Goal: Task Accomplishment & Management: Use online tool/utility

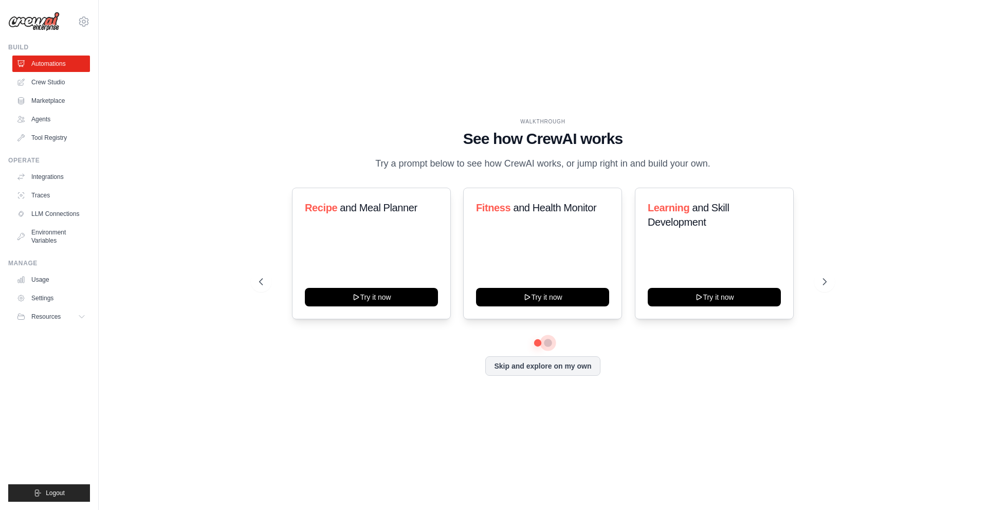
click at [547, 347] on button at bounding box center [548, 343] width 8 height 8
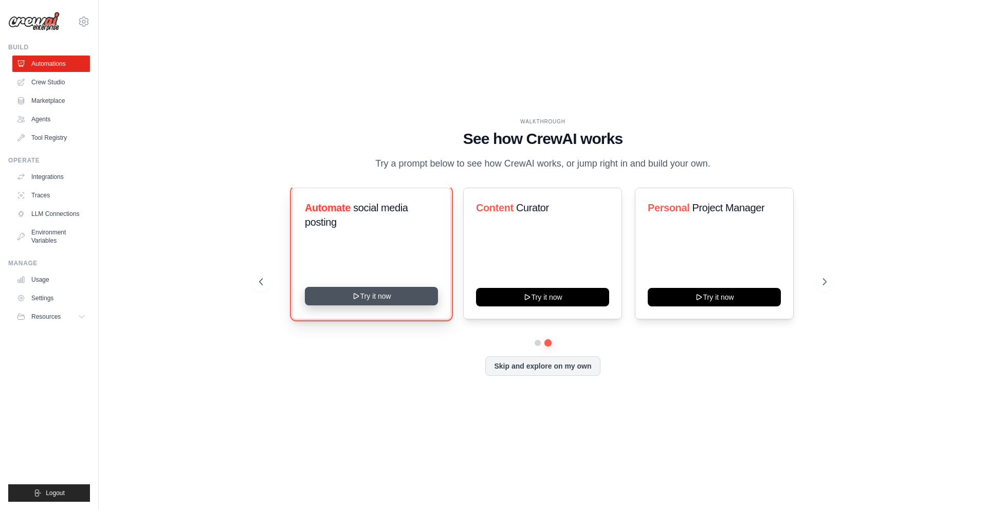
click at [383, 305] on button "Try it now" at bounding box center [371, 296] width 133 height 19
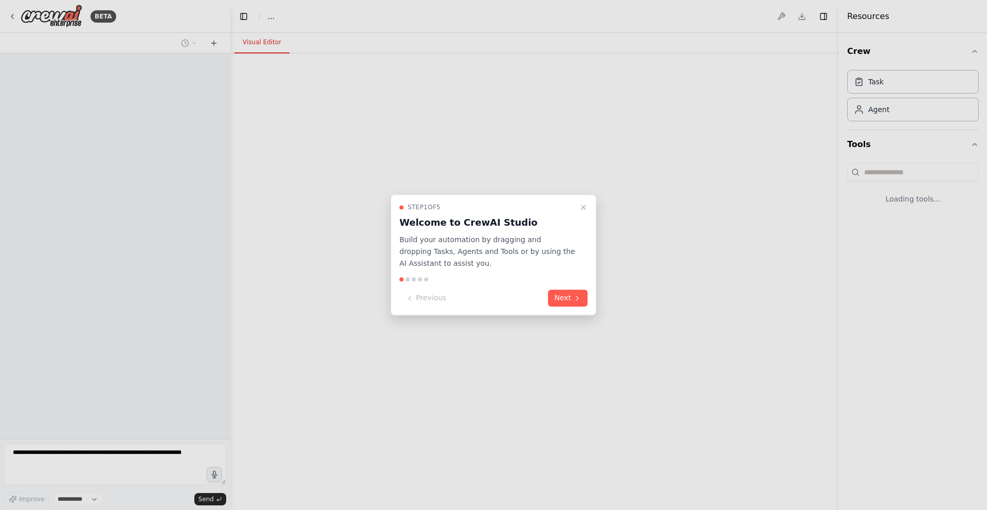
select select "****"
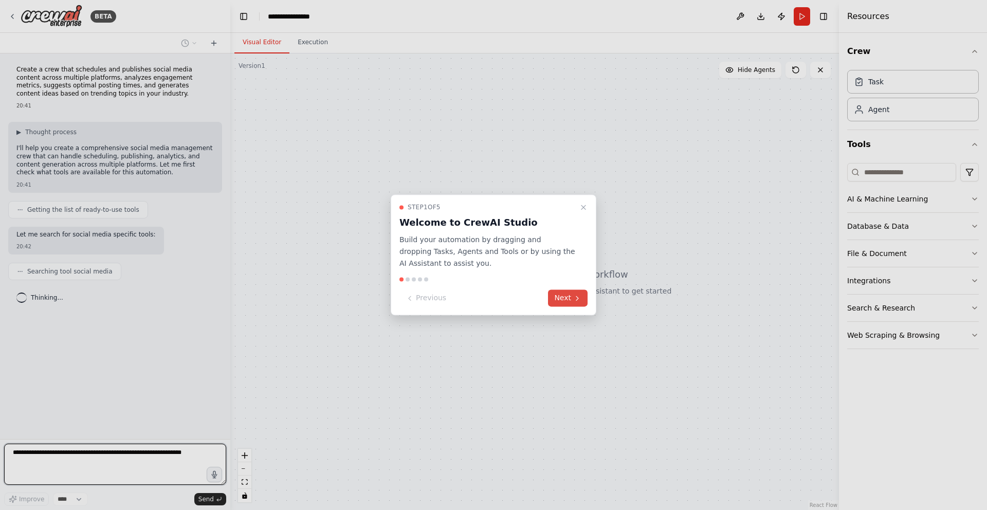
click at [571, 298] on button "Next" at bounding box center [568, 298] width 40 height 17
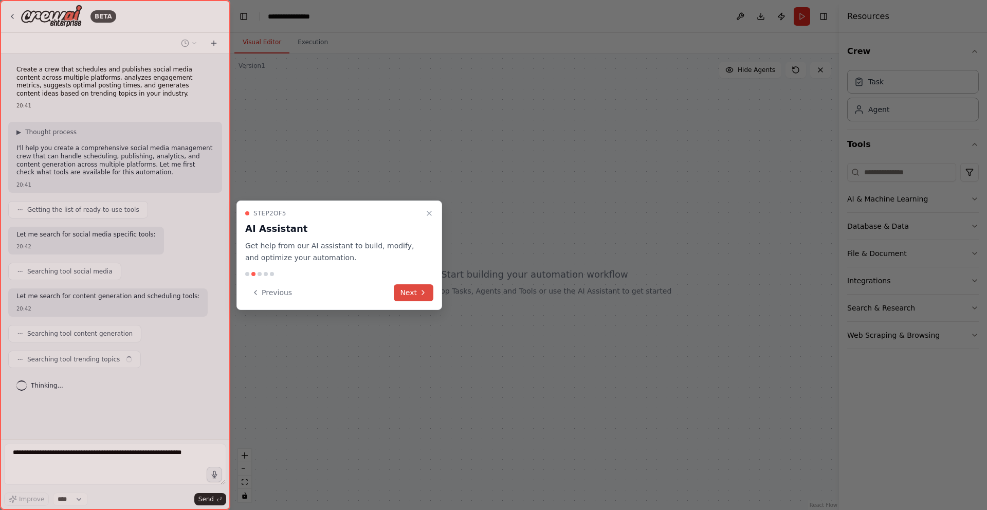
click at [419, 294] on icon at bounding box center [423, 292] width 8 height 8
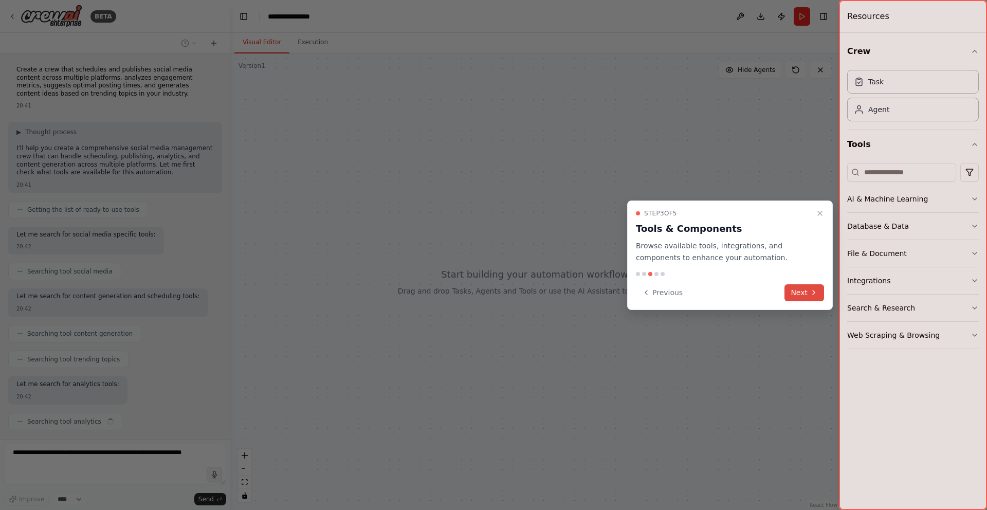
scroll to position [26, 0]
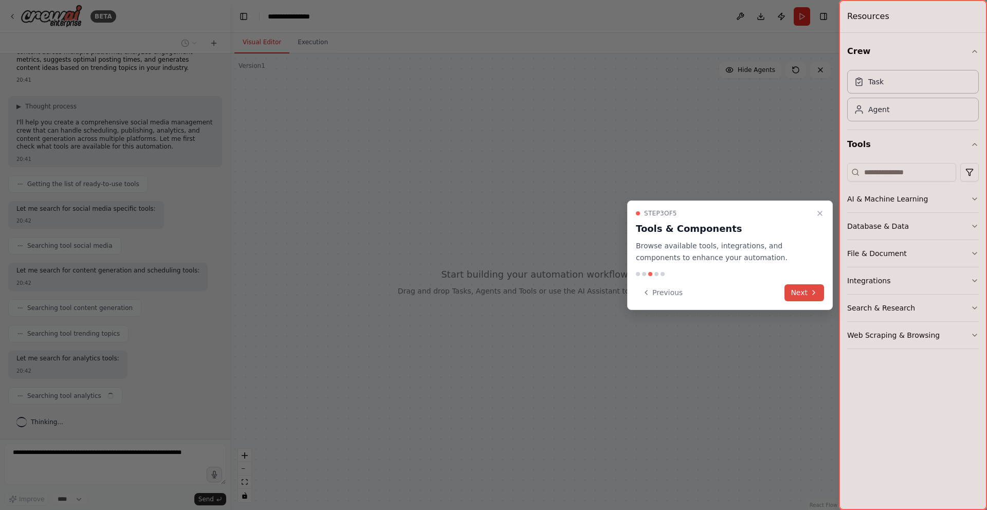
click at [805, 294] on button "Next" at bounding box center [805, 292] width 40 height 17
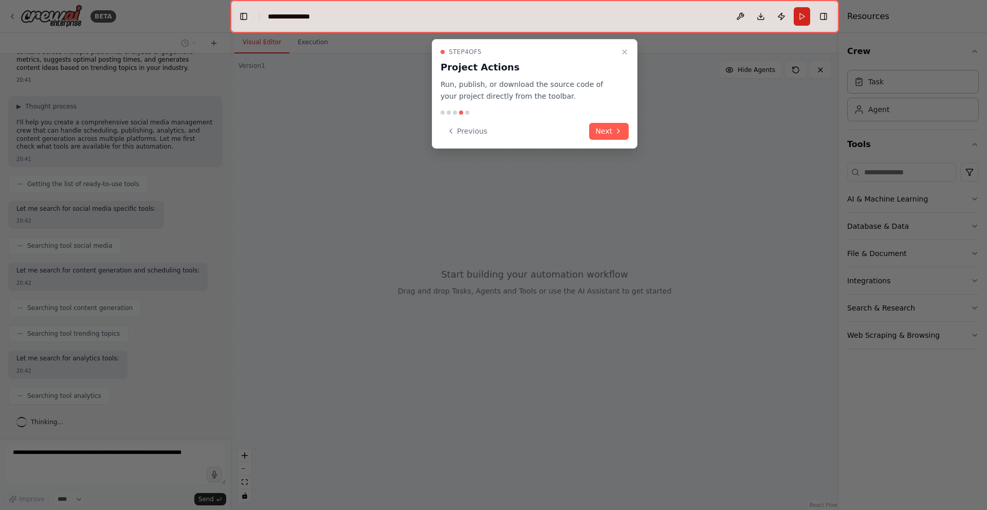
scroll to position [51, 0]
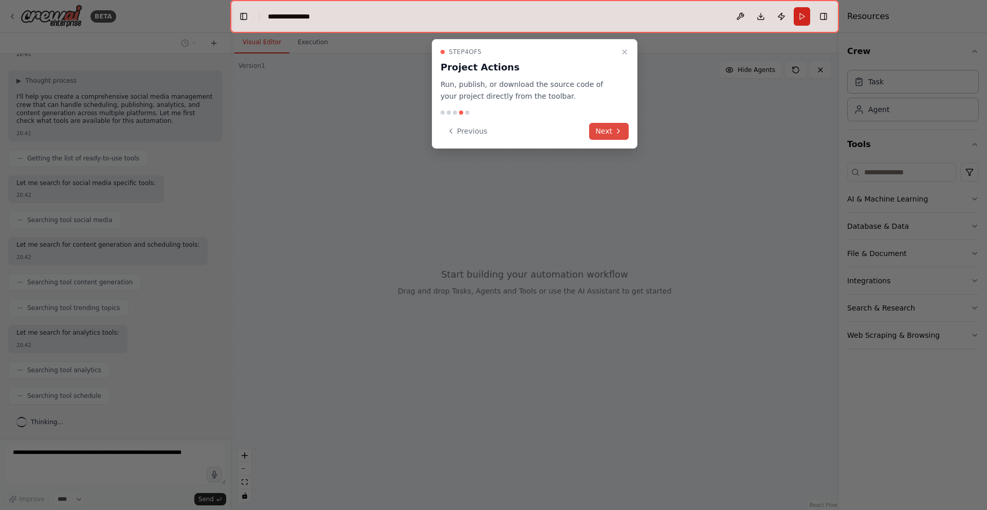
click at [615, 131] on icon at bounding box center [619, 131] width 8 height 8
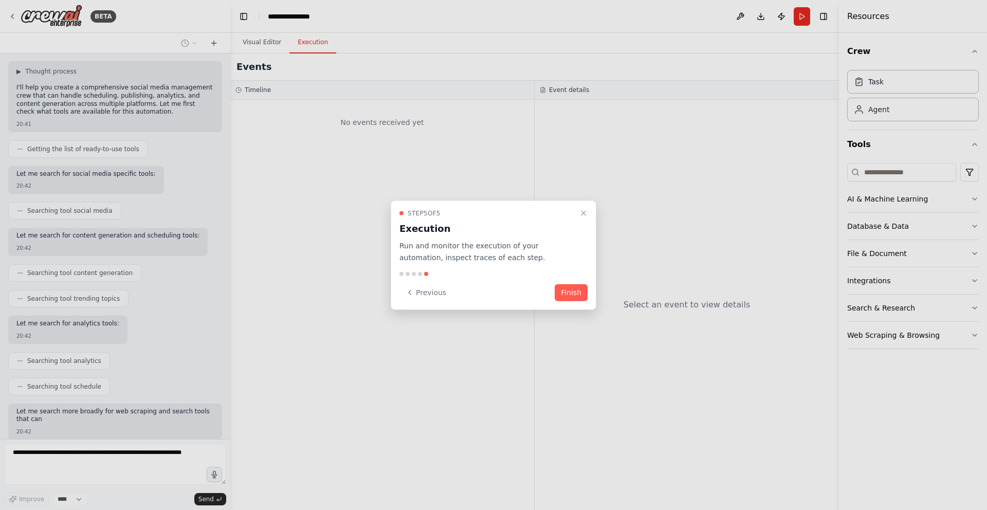
scroll to position [121, 0]
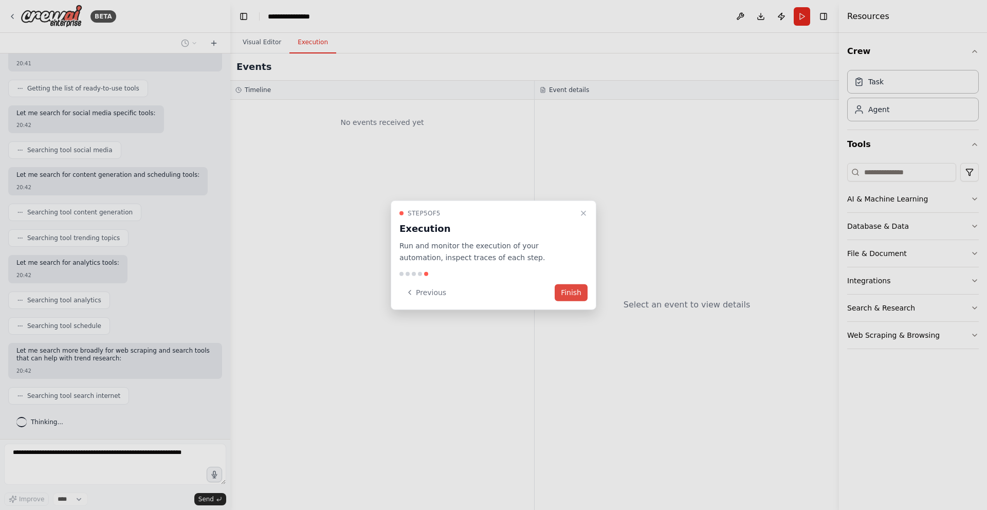
click at [570, 296] on button "Finish" at bounding box center [571, 292] width 33 height 17
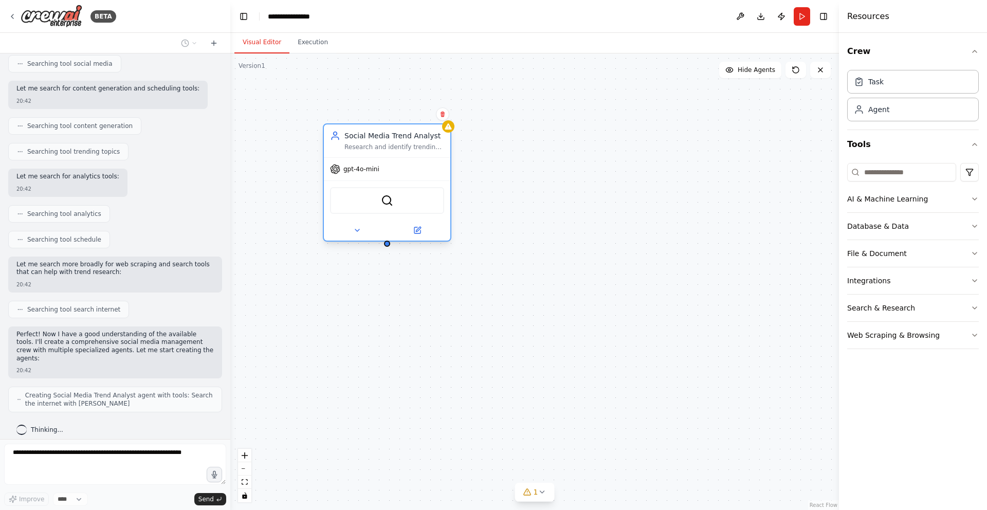
scroll to position [233, 0]
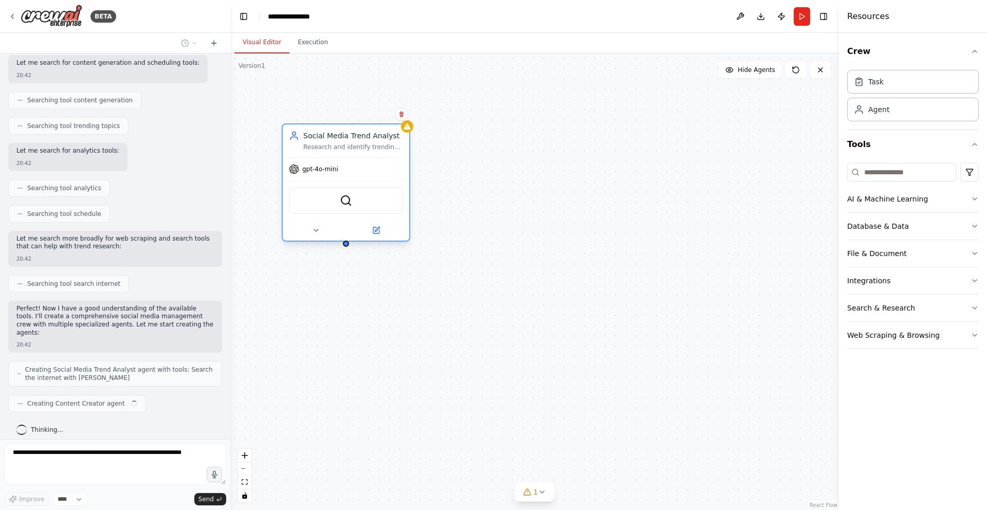
drag, startPoint x: 340, startPoint y: 124, endPoint x: 336, endPoint y: 147, distance: 22.9
click at [336, 147] on div "Research and identify trending topics, hashtags, and conversations in the {indu…" at bounding box center [353, 147] width 100 height 8
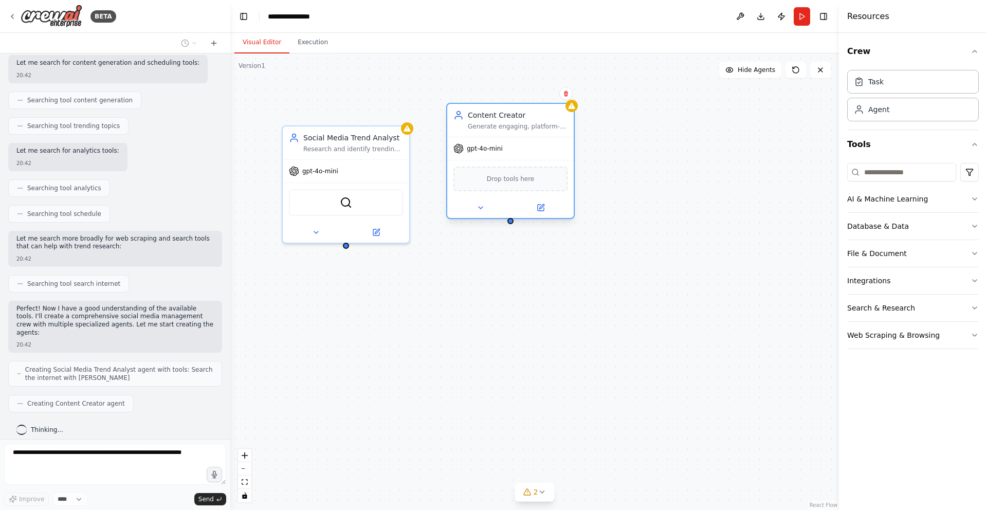
drag, startPoint x: 490, startPoint y: 118, endPoint x: 500, endPoint y: 124, distance: 12.0
click at [500, 124] on div "Content Creator Generate engaging, platform-specific social media content inclu…" at bounding box center [518, 120] width 100 height 21
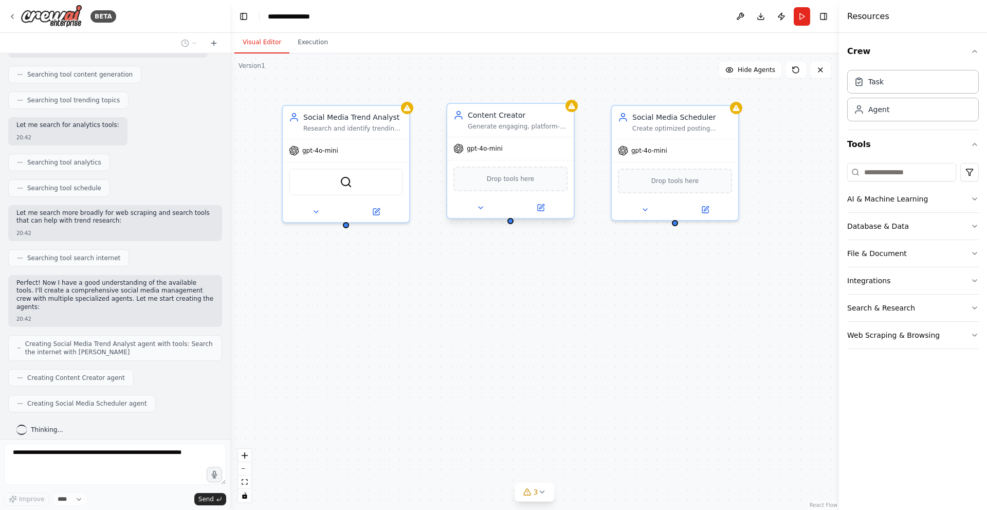
click at [512, 127] on div "Generate engaging, platform-specific social media content including posts, capt…" at bounding box center [518, 126] width 100 height 8
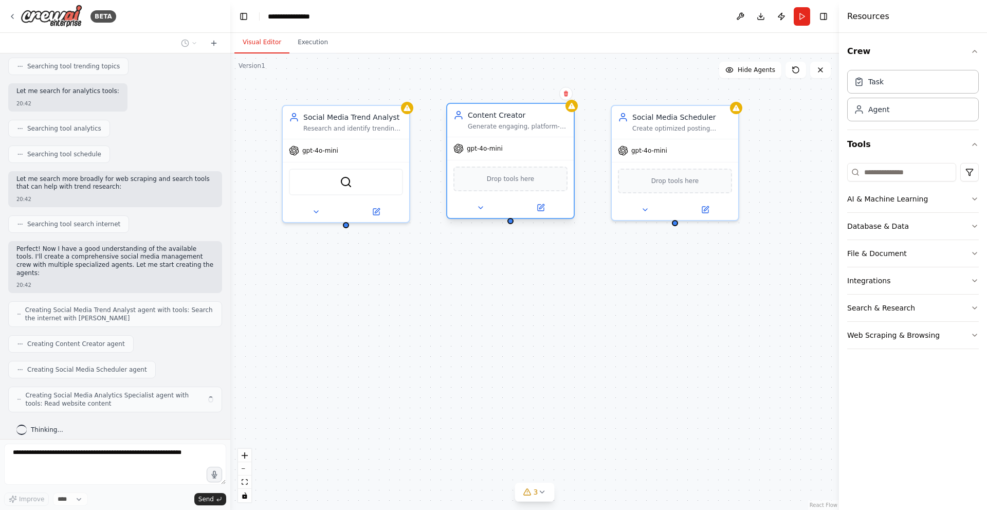
click at [512, 127] on div "Generate engaging, platform-specific social media content including posts, capt…" at bounding box center [518, 126] width 100 height 8
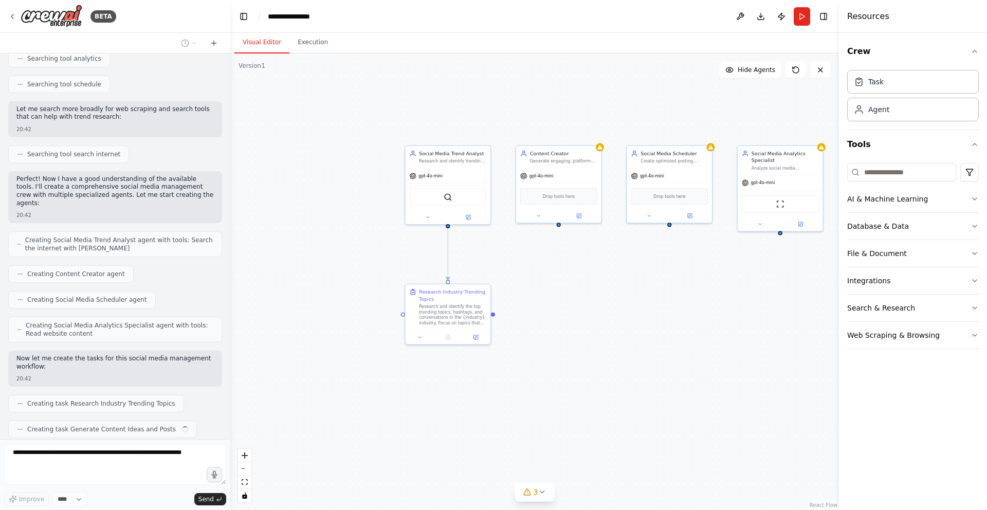
scroll to position [389, 0]
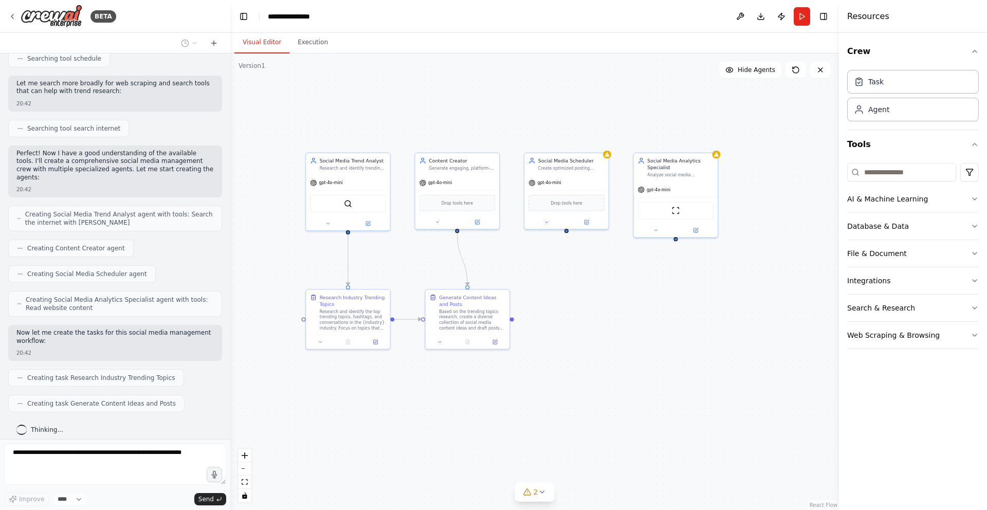
drag, startPoint x: 666, startPoint y: 322, endPoint x: 563, endPoint y: 328, distance: 103.5
click at [563, 328] on div ".deletable-edge-delete-btn { width: 20px; height: 20px; border: 0px solid #ffff…" at bounding box center [534, 281] width 609 height 457
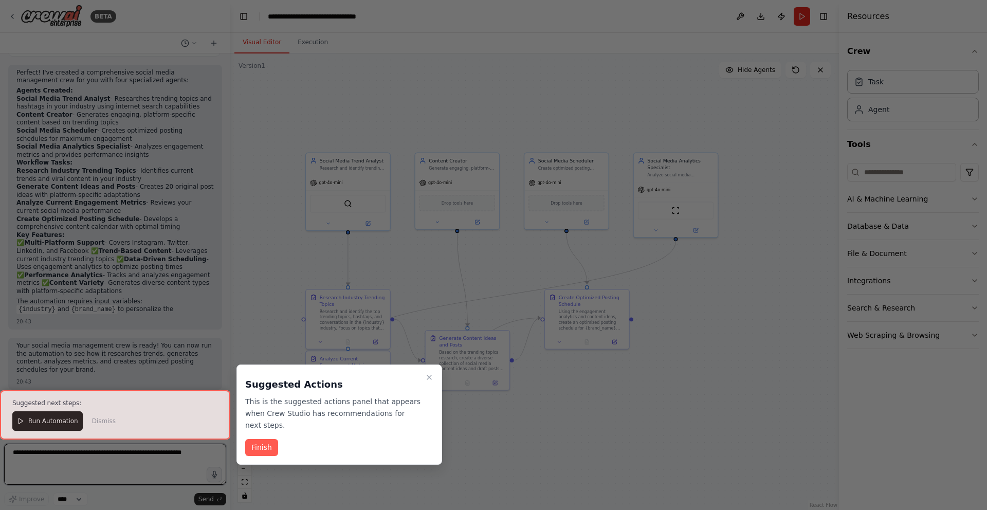
scroll to position [892, 0]
click at [57, 417] on div at bounding box center [115, 414] width 230 height 49
click at [59, 422] on div at bounding box center [115, 414] width 230 height 49
drag, startPoint x: 55, startPoint y: 423, endPoint x: 148, endPoint y: 423, distance: 93.1
click at [59, 423] on div at bounding box center [115, 414] width 230 height 49
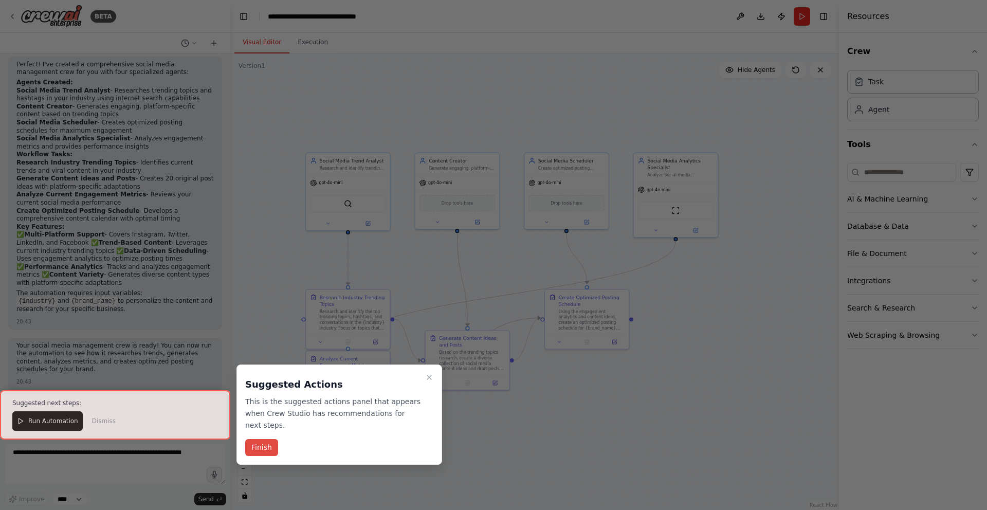
click at [251, 441] on button "Finish" at bounding box center [261, 447] width 33 height 17
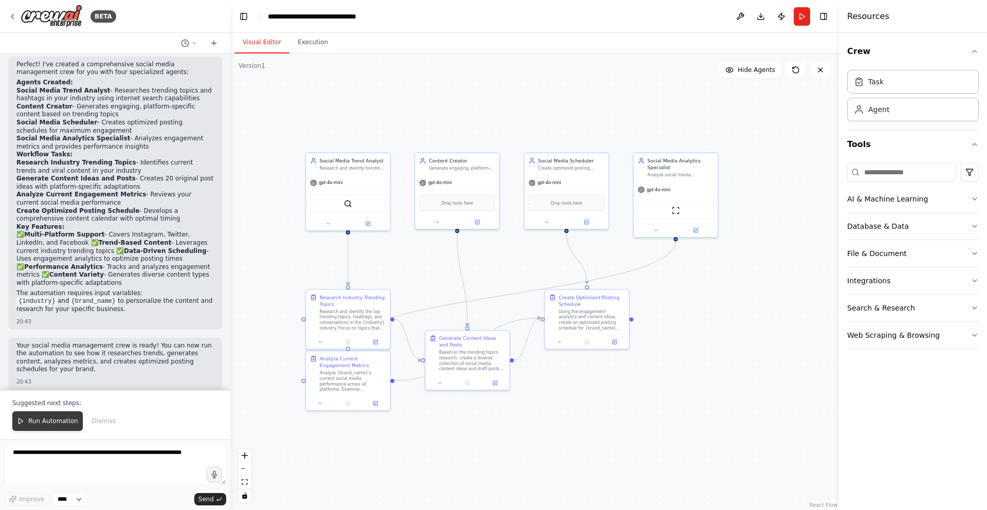
click at [47, 417] on button "Run Automation" at bounding box center [47, 421] width 70 height 20
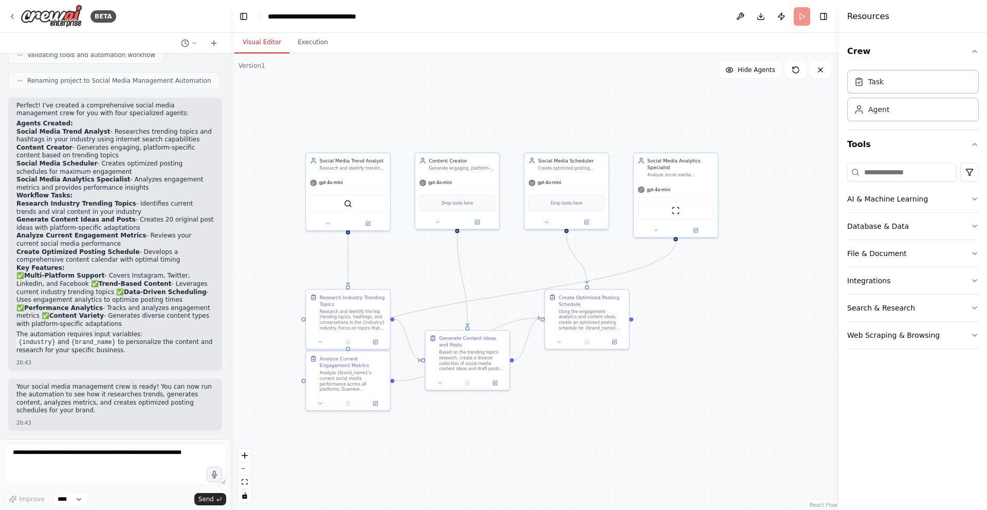
scroll to position [843, 0]
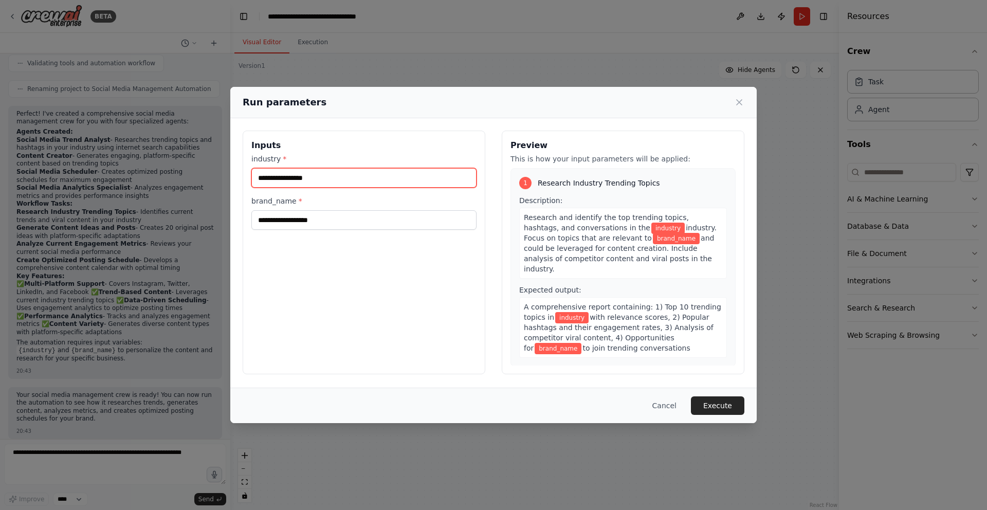
click at [325, 178] on input "industry *" at bounding box center [363, 178] width 225 height 20
type input "**********"
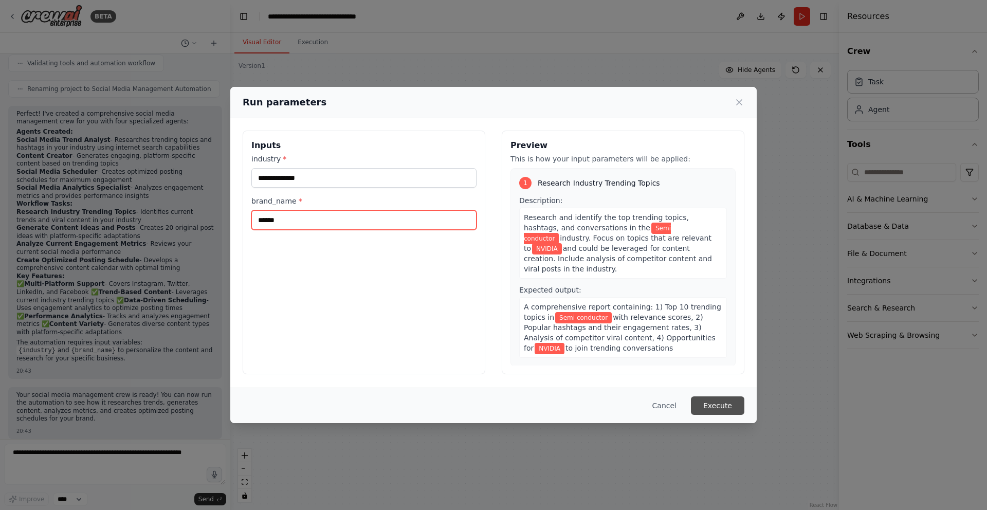
type input "******"
click at [709, 401] on button "Execute" at bounding box center [717, 405] width 53 height 19
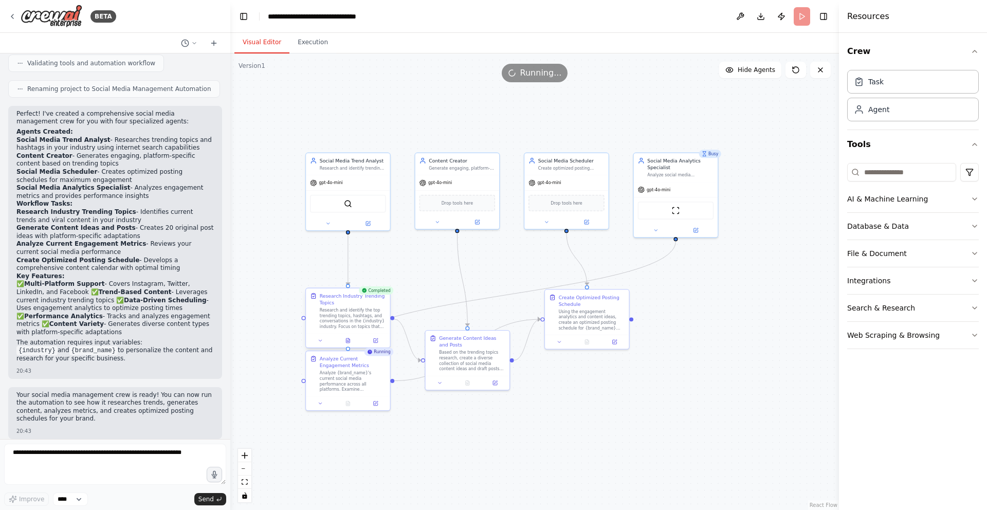
click at [352, 319] on div "Research and identify the top trending topics, hashtags, and conversations in t…" at bounding box center [353, 319] width 66 height 22
click at [352, 319] on div "Research and identify the top trending topics, hashtags, and conversations in t…" at bounding box center [353, 318] width 68 height 23
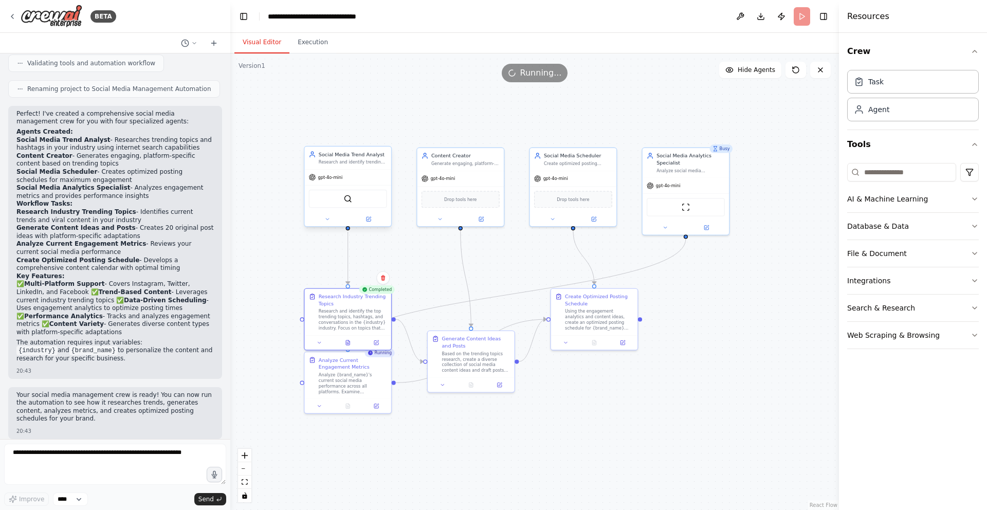
click at [355, 185] on div "SerperDevTool" at bounding box center [347, 198] width 86 height 27
click at [463, 171] on div "gpt-4o-mini" at bounding box center [461, 177] width 86 height 15
click at [894, 109] on div "Agent" at bounding box center [913, 109] width 132 height 24
click at [886, 90] on div "Task" at bounding box center [913, 81] width 132 height 24
click at [975, 202] on icon "button" at bounding box center [975, 199] width 8 height 8
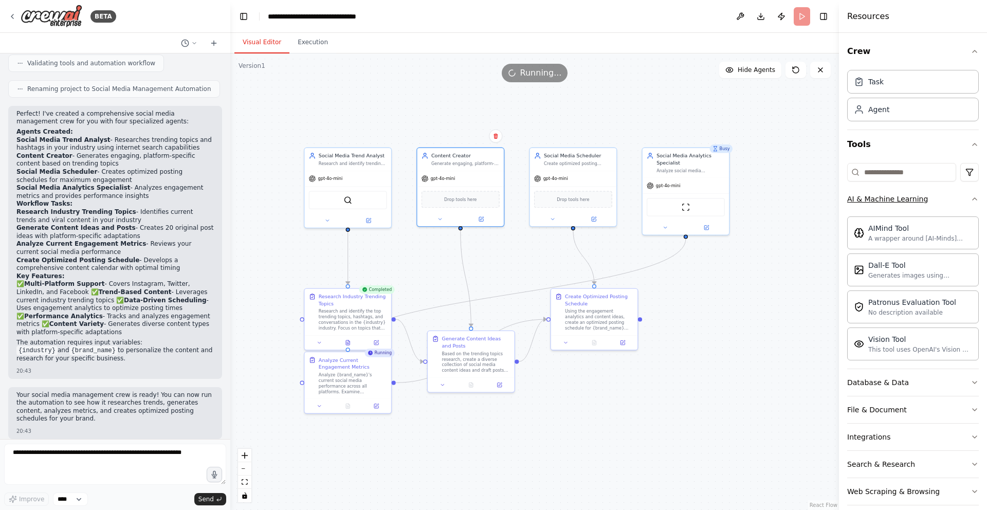
click at [975, 202] on div "Crew Task Agent Tools AI & Machine Learning AIMind Tool A wrapper around [AI-Mi…" at bounding box center [913, 271] width 148 height 477
click at [971, 200] on icon "button" at bounding box center [975, 199] width 8 height 8
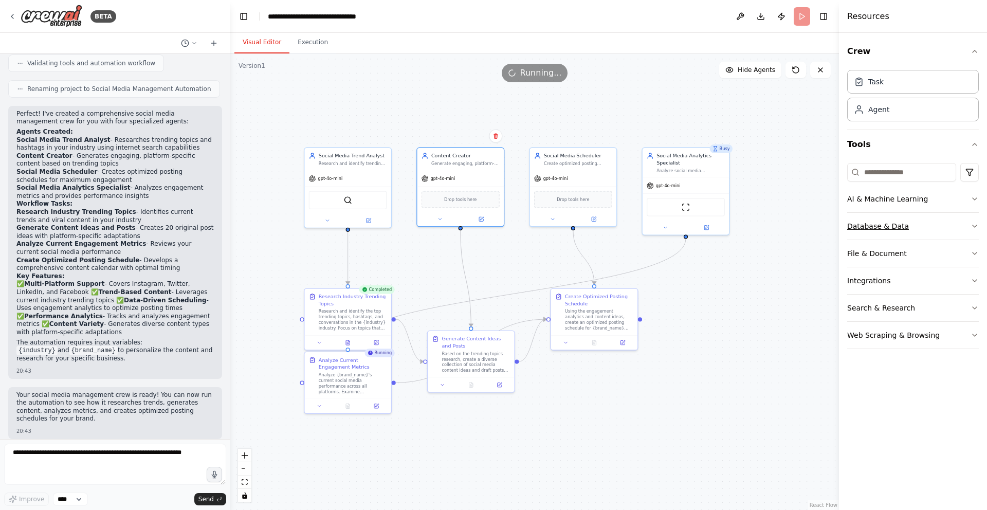
click at [971, 224] on icon "button" at bounding box center [975, 226] width 8 height 8
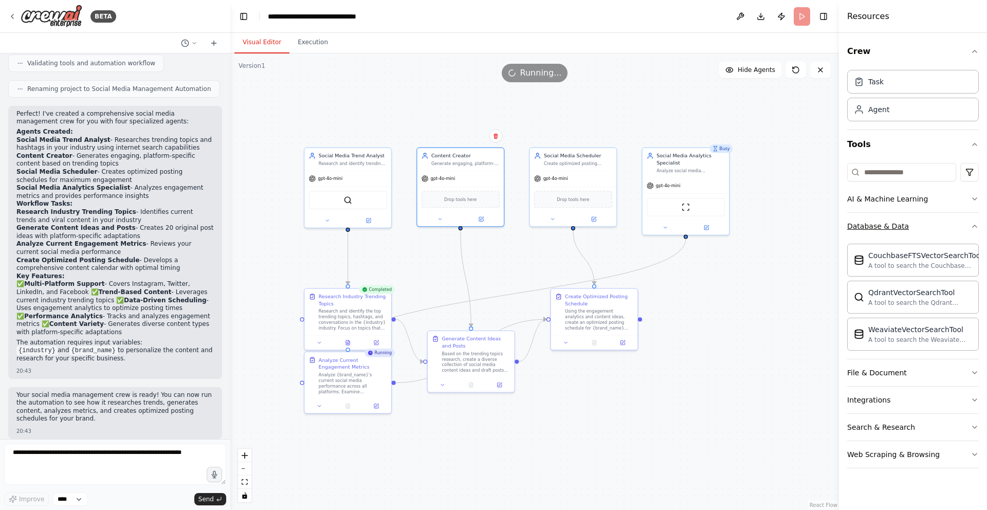
click at [971, 224] on icon "button" at bounding box center [975, 226] width 8 height 8
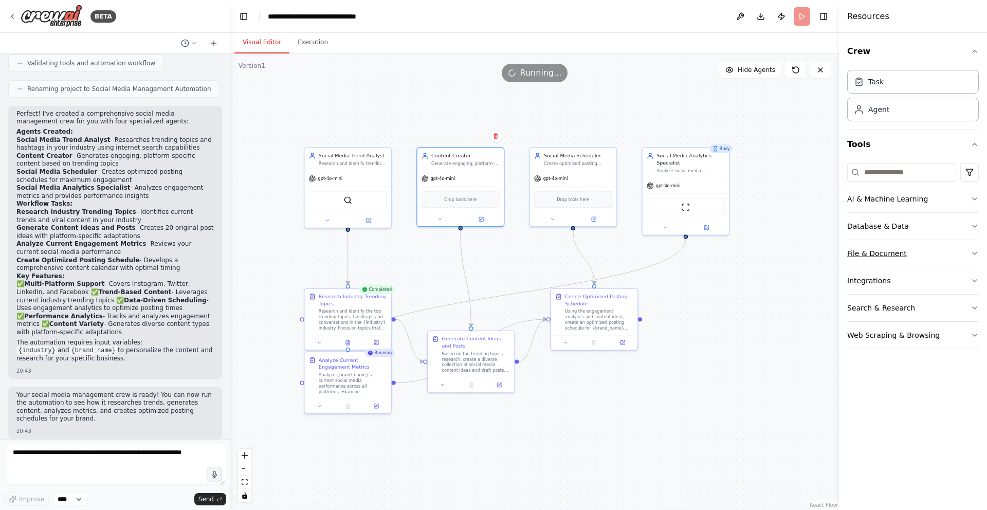
click at [976, 252] on icon "button" at bounding box center [975, 253] width 8 height 8
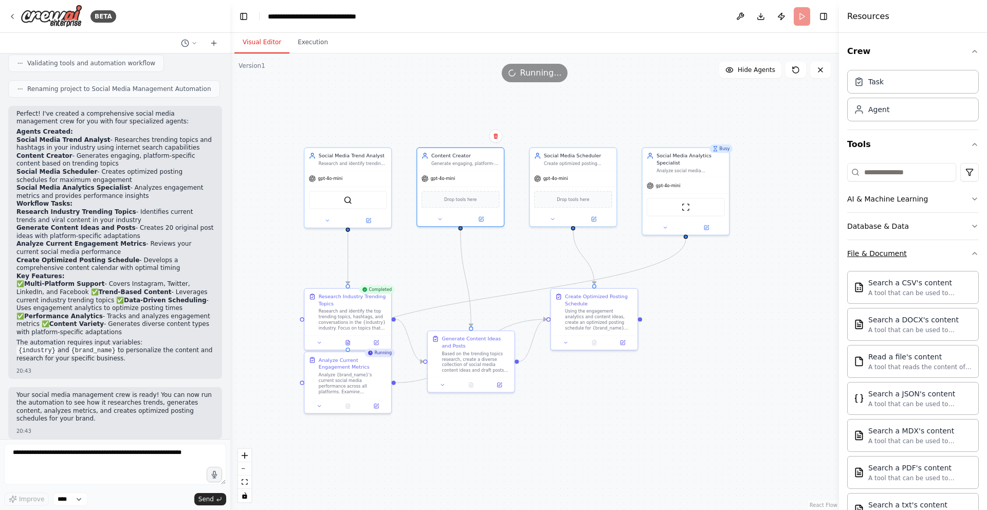
click at [971, 251] on icon "button" at bounding box center [975, 253] width 8 height 8
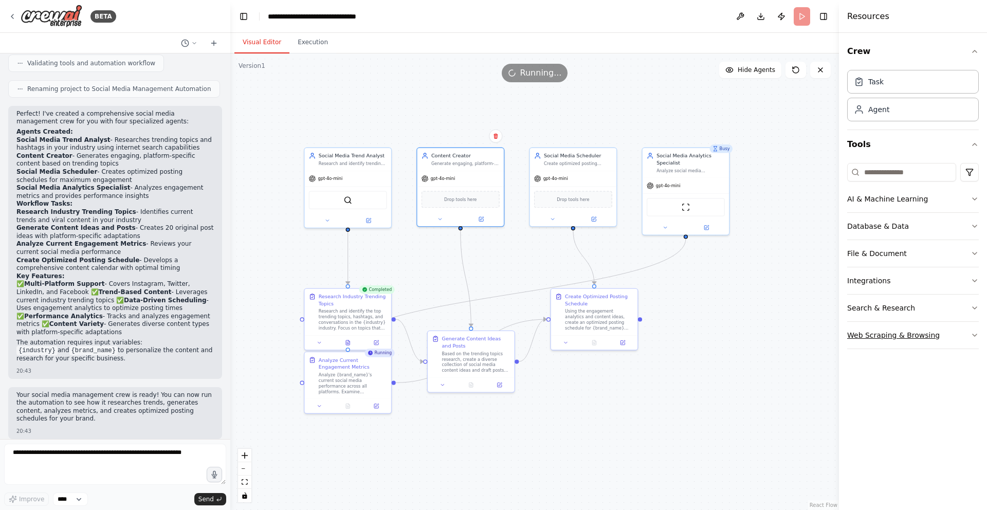
click at [977, 332] on icon "button" at bounding box center [975, 335] width 8 height 8
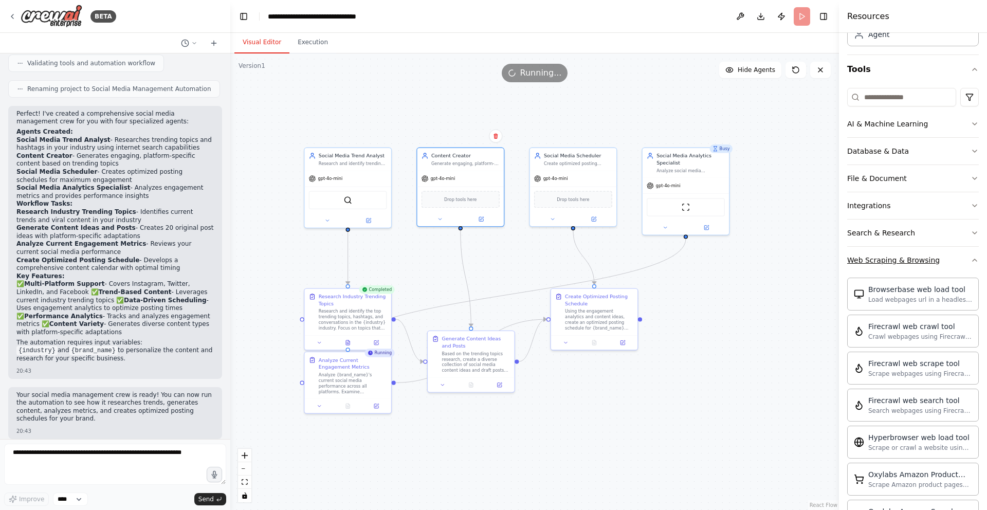
scroll to position [78, 0]
click at [971, 233] on icon "button" at bounding box center [975, 230] width 8 height 8
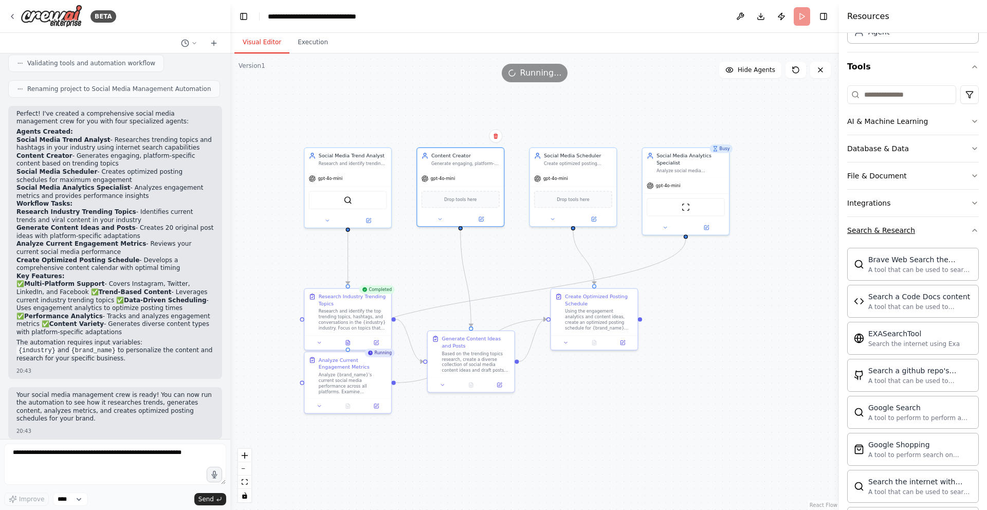
click at [971, 233] on icon "button" at bounding box center [975, 230] width 8 height 8
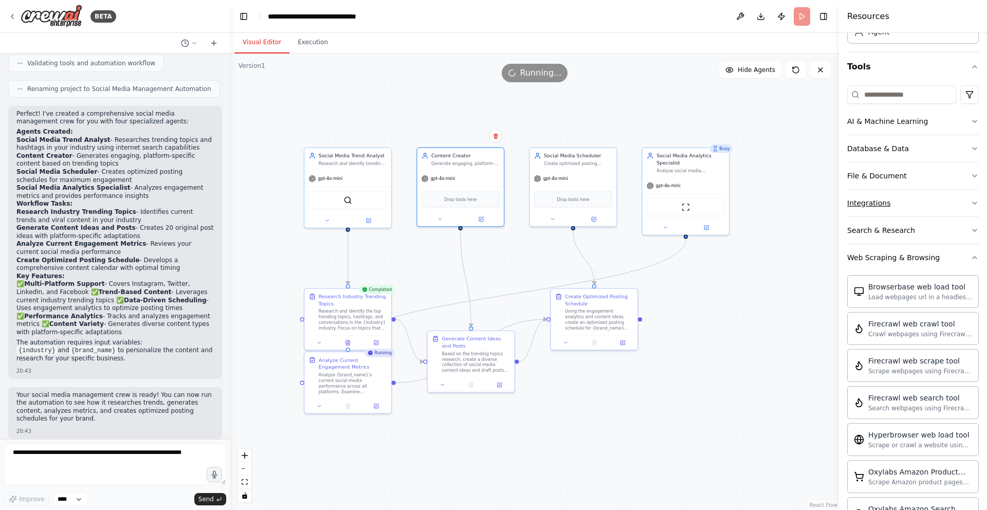
click at [968, 207] on button "Integrations" at bounding box center [913, 203] width 132 height 27
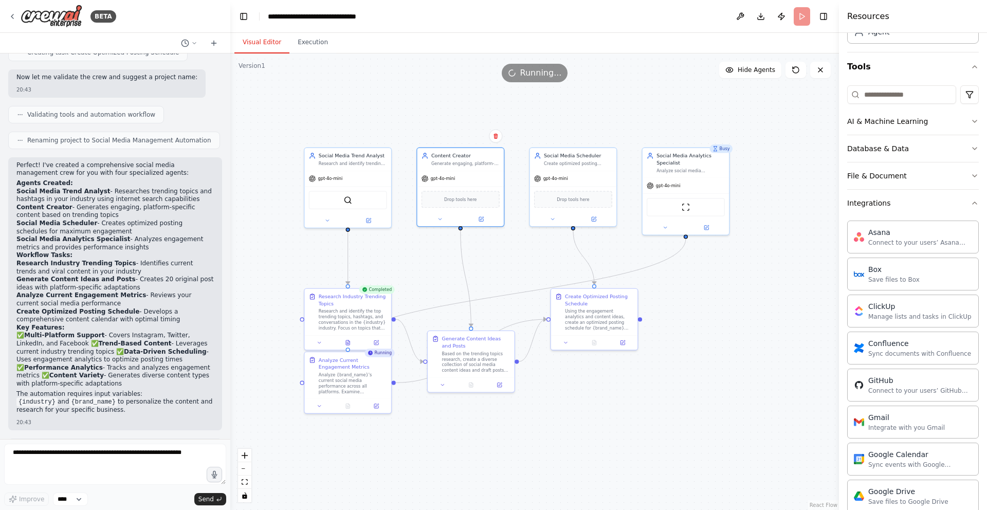
scroll to position [843, 0]
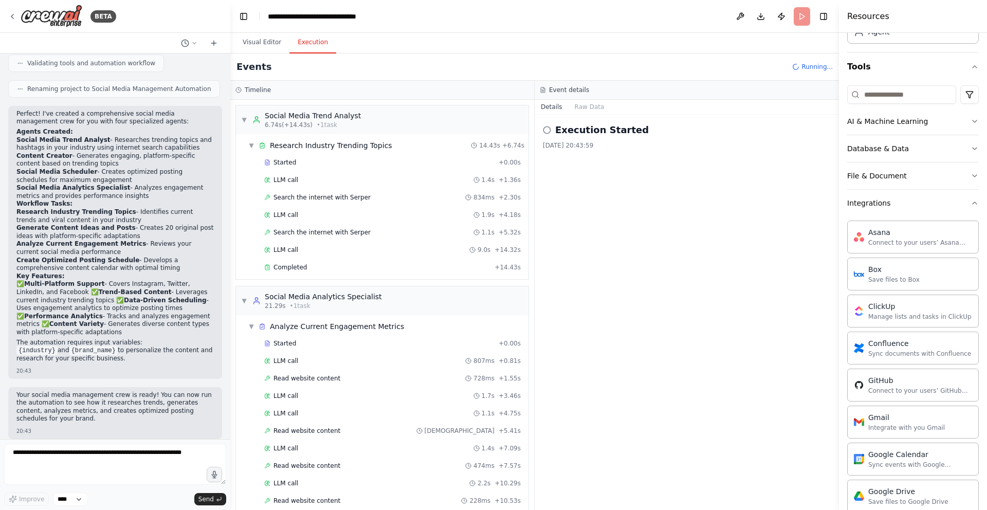
click at [308, 47] on button "Execution" at bounding box center [313, 43] width 47 height 22
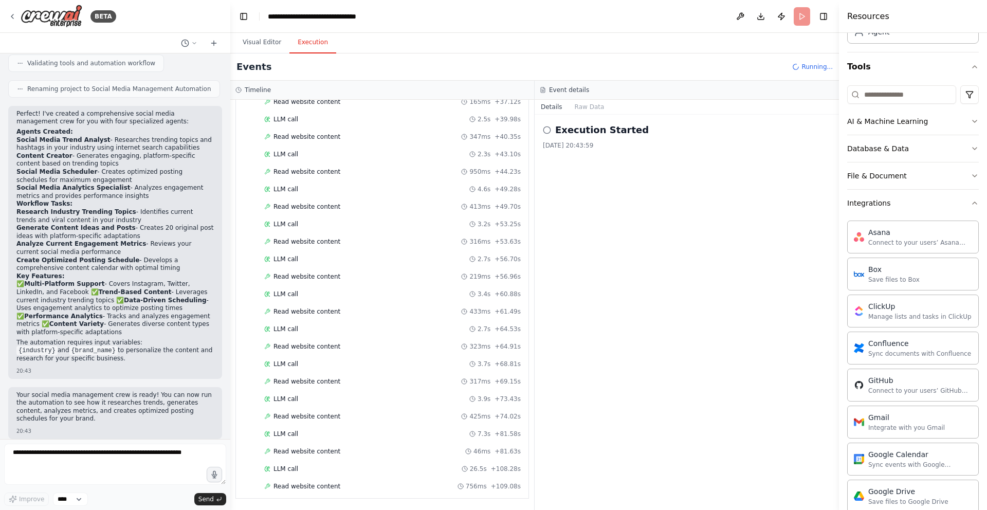
scroll to position [696, 0]
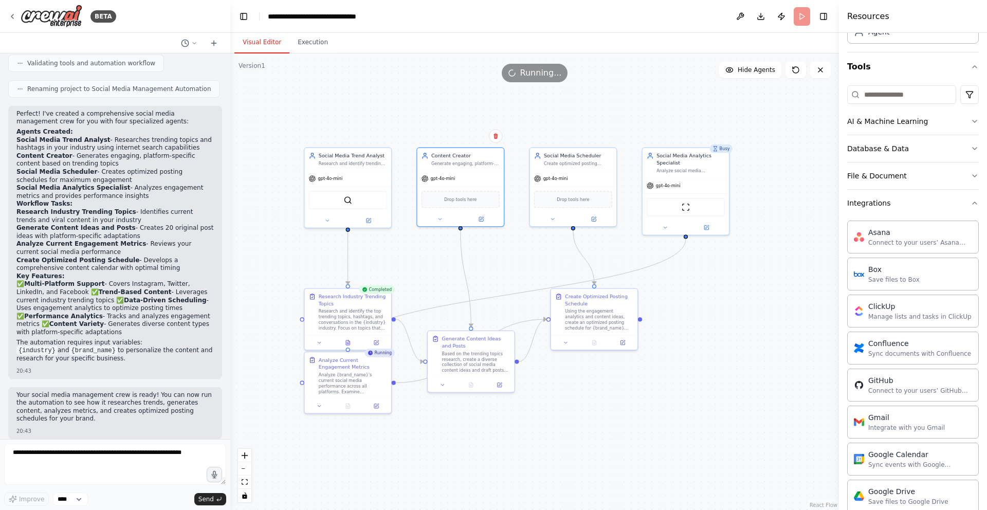
click at [278, 44] on button "Visual Editor" at bounding box center [261, 43] width 55 height 22
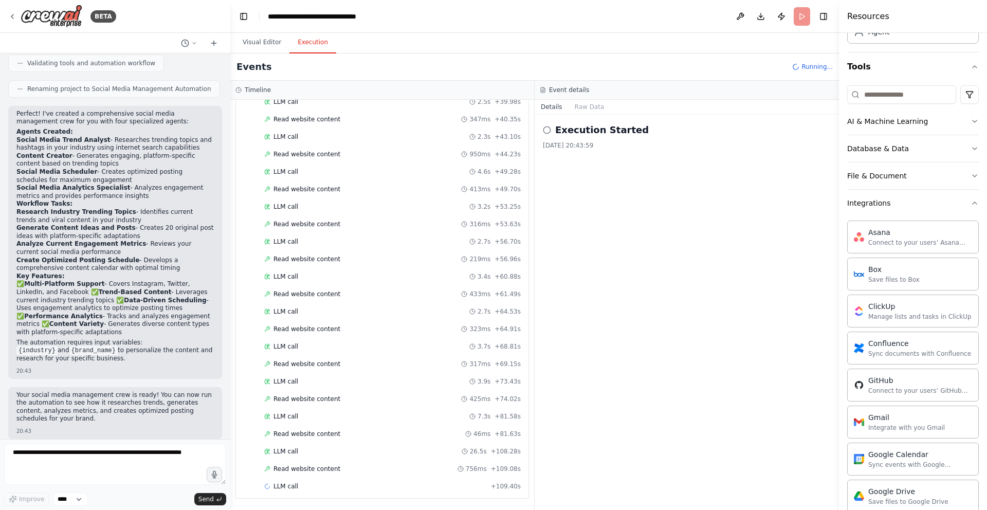
click at [315, 44] on button "Execution" at bounding box center [313, 43] width 47 height 22
click at [356, 290] on div "Read website content 433ms + 61.49s" at bounding box center [392, 294] width 257 height 8
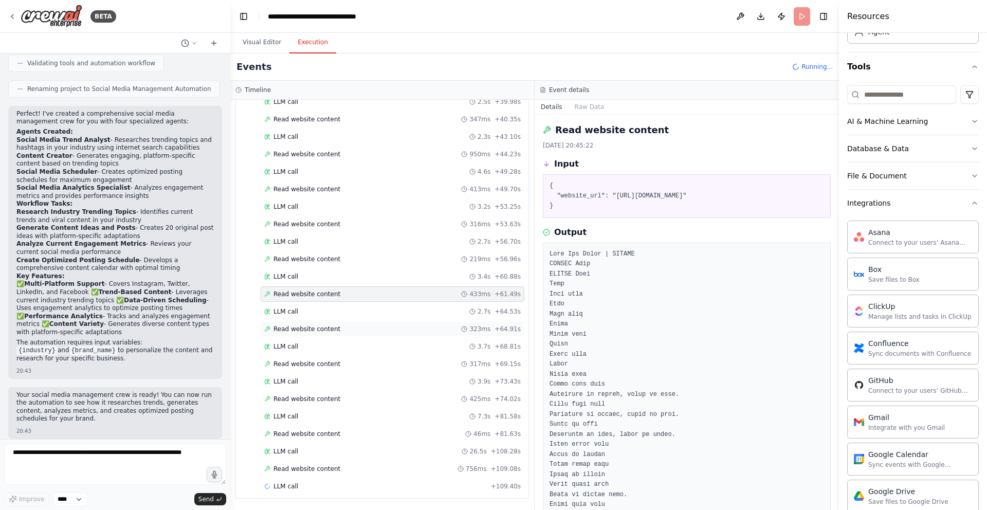
click at [355, 322] on div "Read website content 323ms + 64.91s" at bounding box center [393, 328] width 264 height 15
click at [347, 367] on div "Read website content 317ms + 69.15s" at bounding box center [392, 364] width 257 height 8
click at [351, 402] on div "Read website content 425ms + 74.02s" at bounding box center [392, 399] width 257 height 8
click at [349, 430] on div "Read website content 46ms + 81.63s" at bounding box center [392, 434] width 257 height 8
click at [345, 471] on div "Read website content 756ms + 109.08s" at bounding box center [392, 469] width 257 height 8
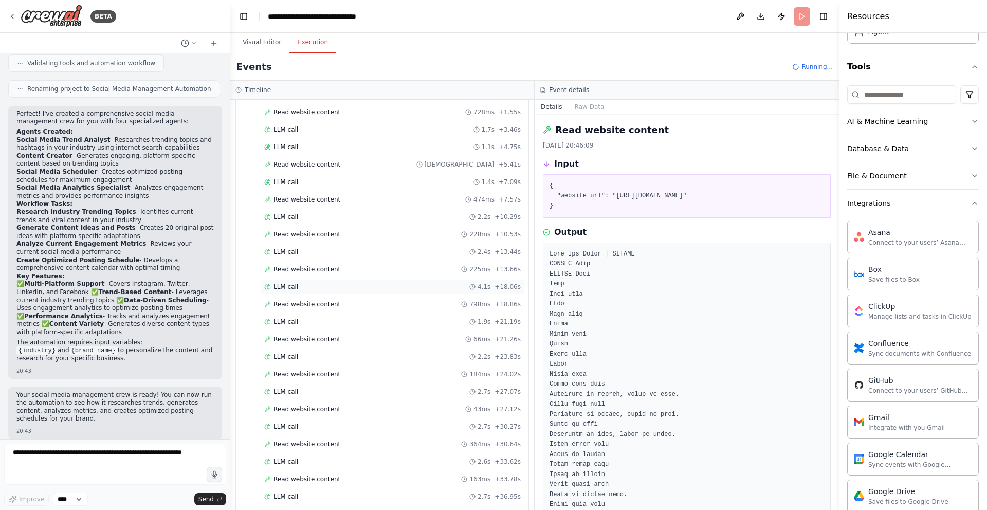
scroll to position [264, 0]
click at [300, 196] on div "Read website content 474ms + 7.57s" at bounding box center [393, 201] width 264 height 15
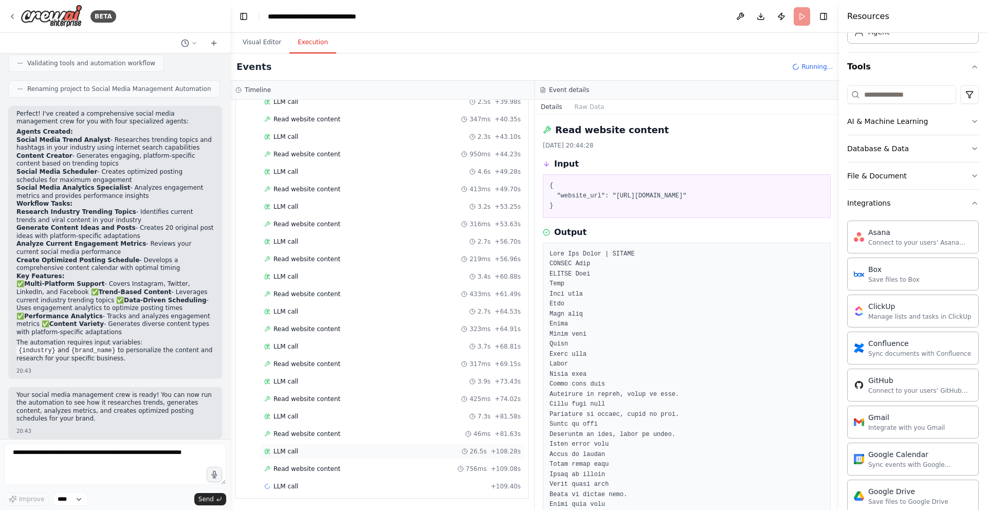
click at [296, 452] on span "LLM call" at bounding box center [286, 451] width 25 height 8
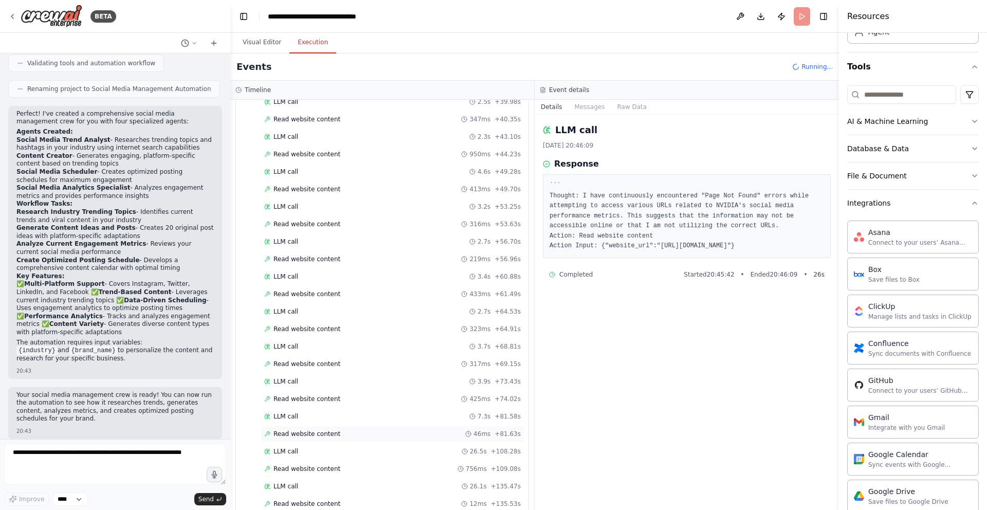
click at [313, 437] on span "Read website content" at bounding box center [307, 434] width 67 height 8
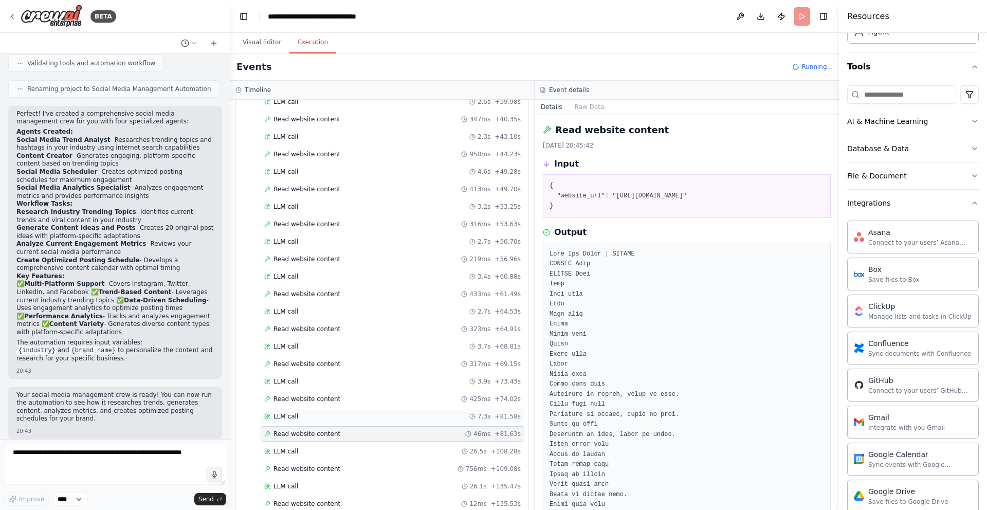
click at [308, 415] on div "LLM call 7.3s + 81.58s" at bounding box center [392, 416] width 257 height 8
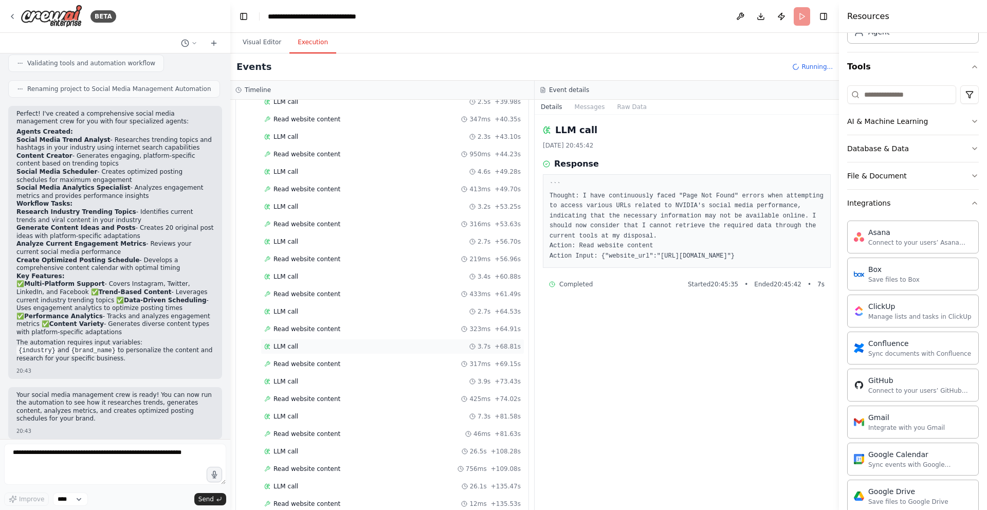
click at [311, 344] on div "LLM call 3.7s + 68.81s" at bounding box center [392, 346] width 257 height 8
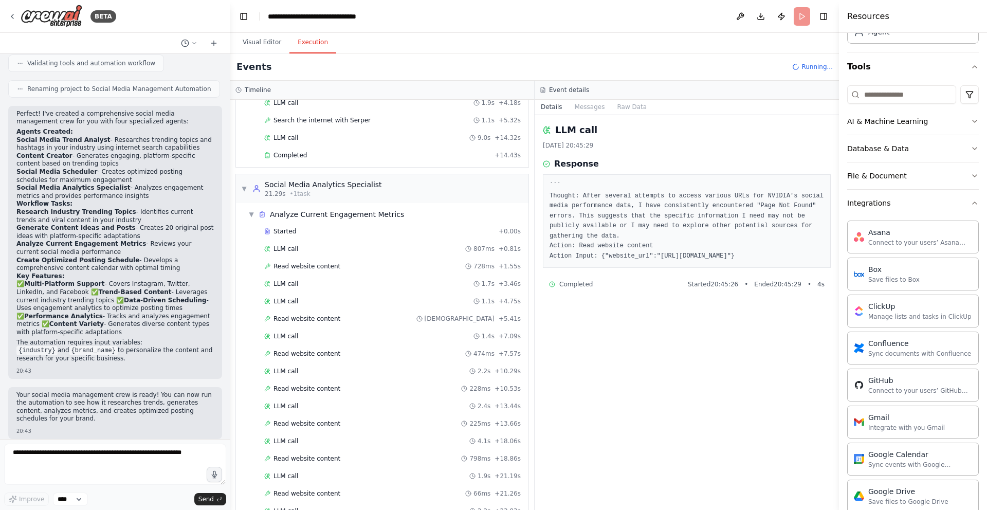
scroll to position [0, 0]
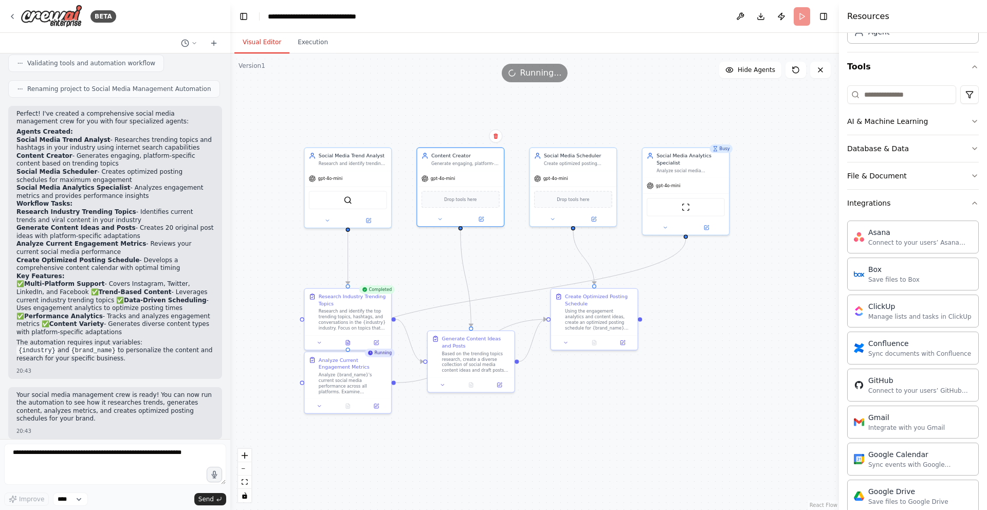
click at [255, 45] on button "Visual Editor" at bounding box center [261, 43] width 55 height 22
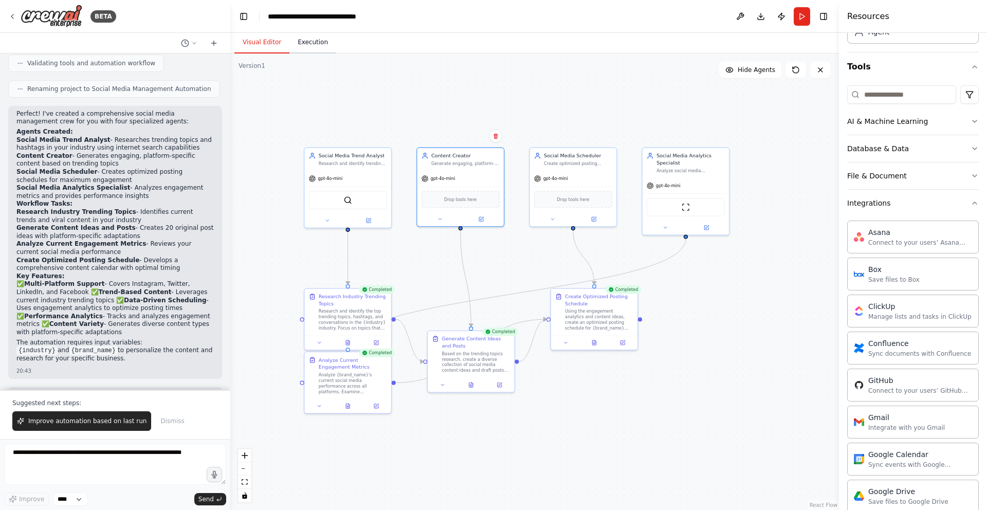
click at [317, 47] on button "Execution" at bounding box center [313, 43] width 47 height 22
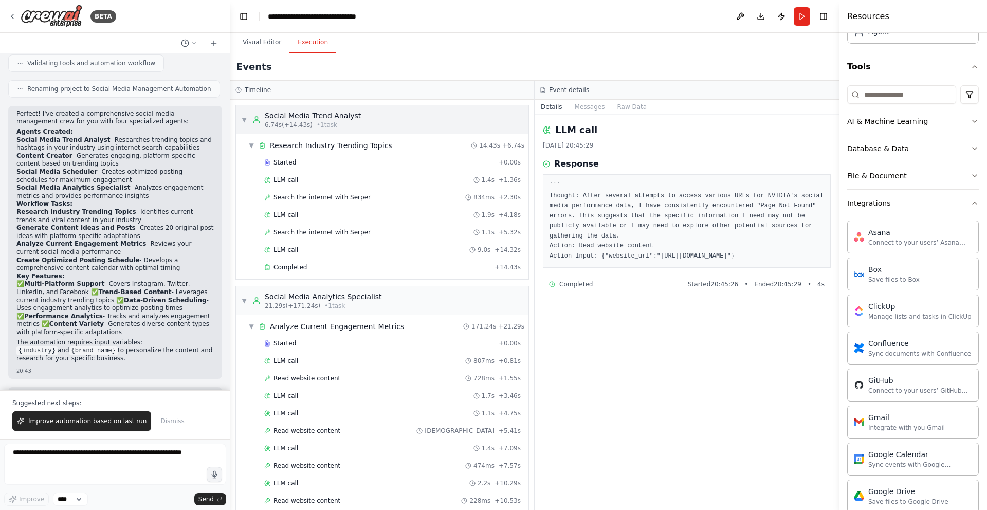
click at [250, 116] on div "▼ Social Media Trend Analyst 6.74s (+14.43s) • 1 task" at bounding box center [301, 120] width 120 height 19
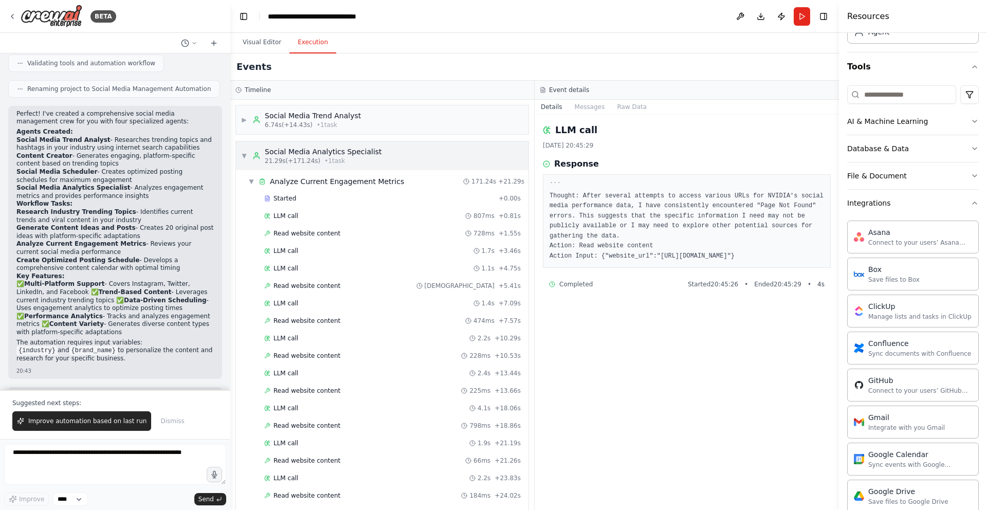
click at [248, 152] on div "▼ Social Media Analytics Specialist 21.29s (+171.24s) • 1 task" at bounding box center [311, 156] width 141 height 19
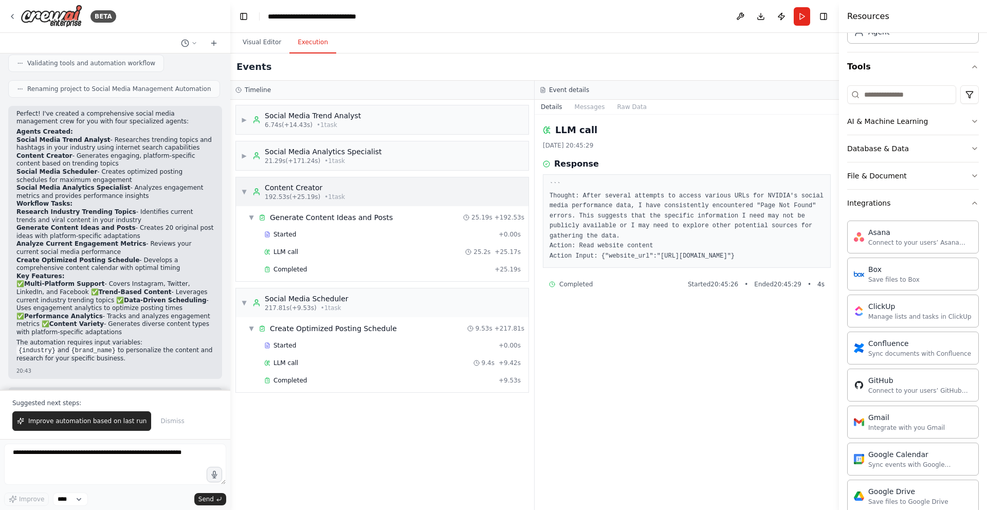
click at [243, 192] on span "▼" at bounding box center [244, 192] width 6 height 8
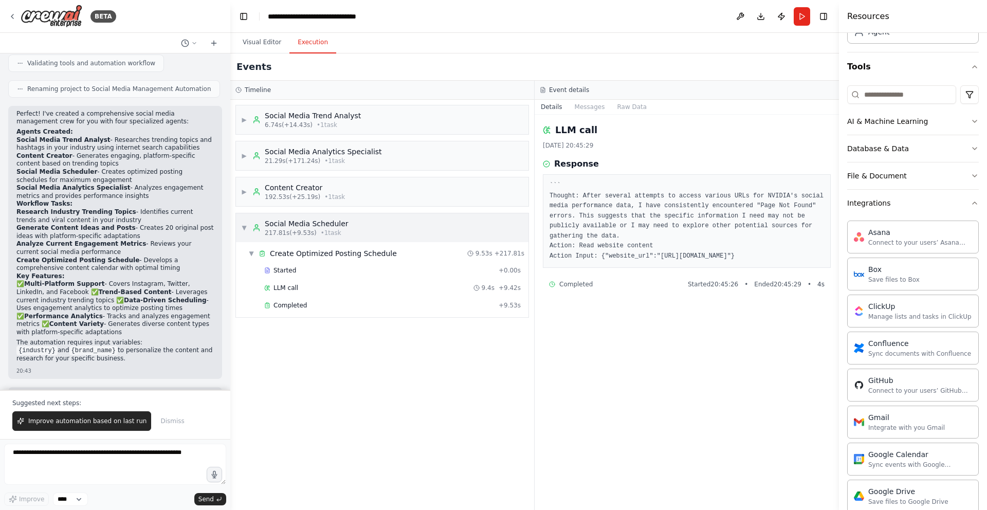
click at [244, 226] on span "▼" at bounding box center [244, 228] width 6 height 8
click at [253, 194] on icon at bounding box center [256, 192] width 8 height 8
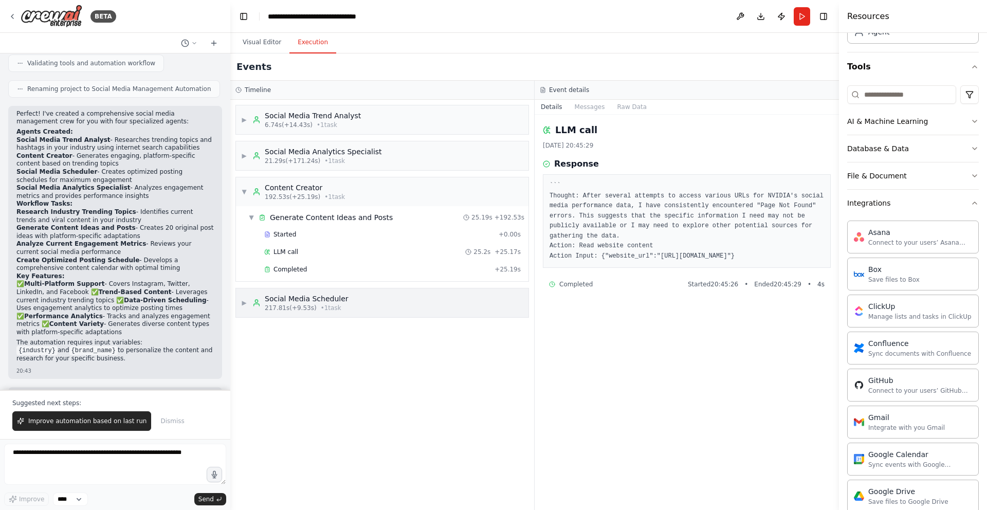
click at [455, 296] on div "▶ Social Media Scheduler 217.81s (+9.53s) • 1 task" at bounding box center [382, 302] width 293 height 29
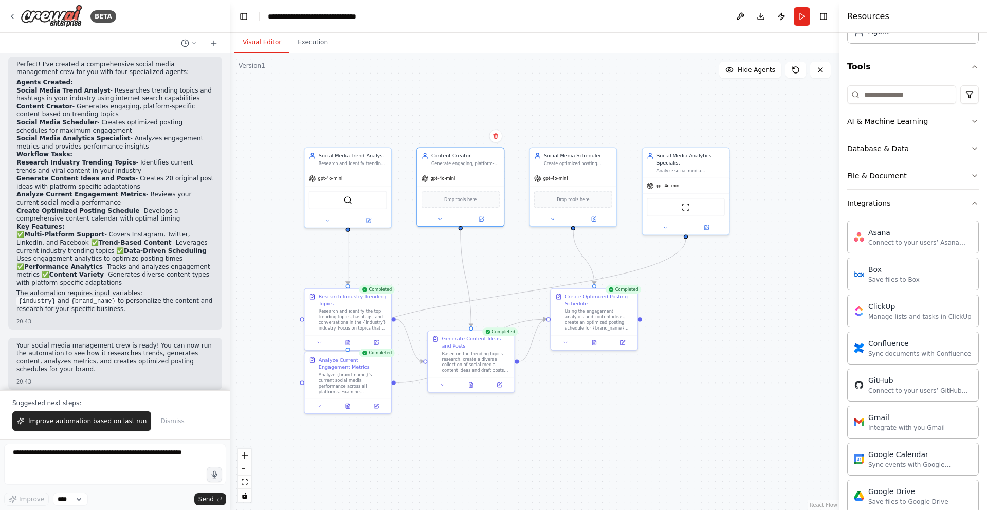
click at [277, 38] on button "Visual Editor" at bounding box center [261, 43] width 55 height 22
click at [510, 356] on div "Based on the trending topics research, create a diverse collection of social me…" at bounding box center [476, 361] width 68 height 23
click at [496, 357] on div "Based on the trending topics research, create a diverse collection of social me…" at bounding box center [476, 361] width 68 height 23
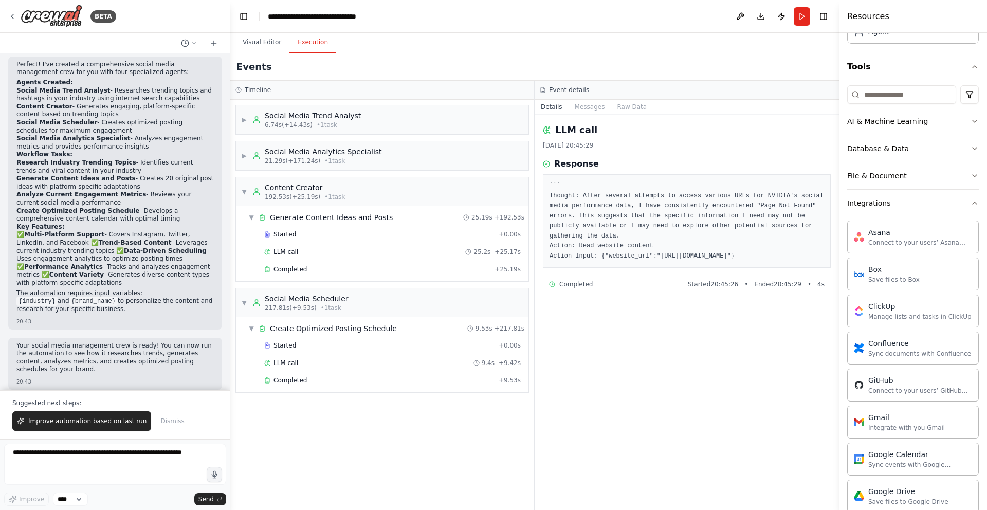
click at [322, 44] on button "Execution" at bounding box center [313, 43] width 47 height 22
click at [473, 381] on div "Completed" at bounding box center [379, 380] width 230 height 8
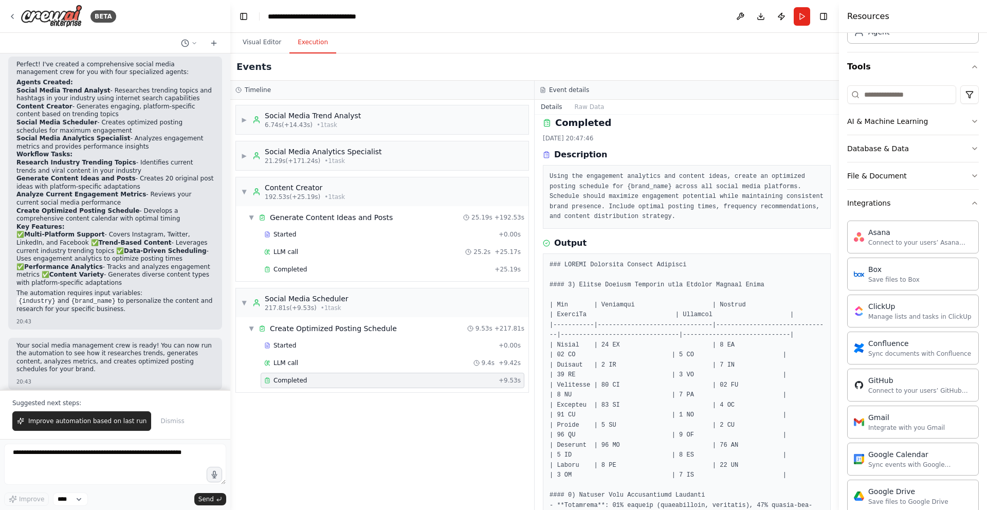
scroll to position [0, 0]
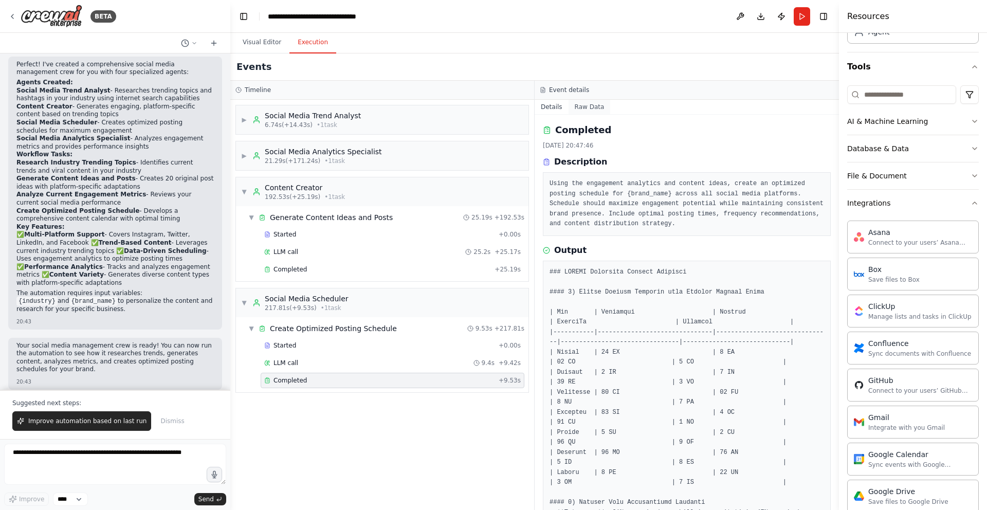
click at [571, 106] on button "Raw Data" at bounding box center [590, 107] width 42 height 14
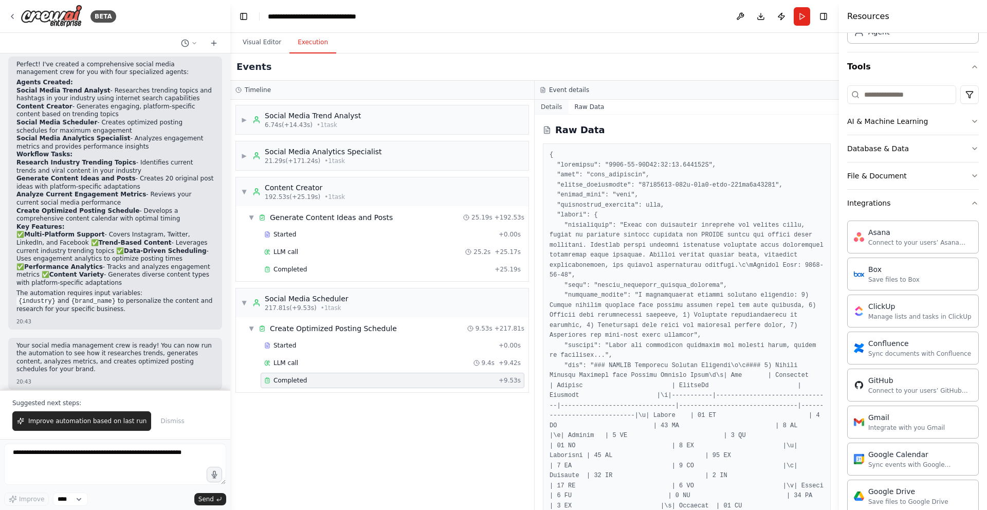
click at [562, 103] on button "Details" at bounding box center [552, 107] width 34 height 14
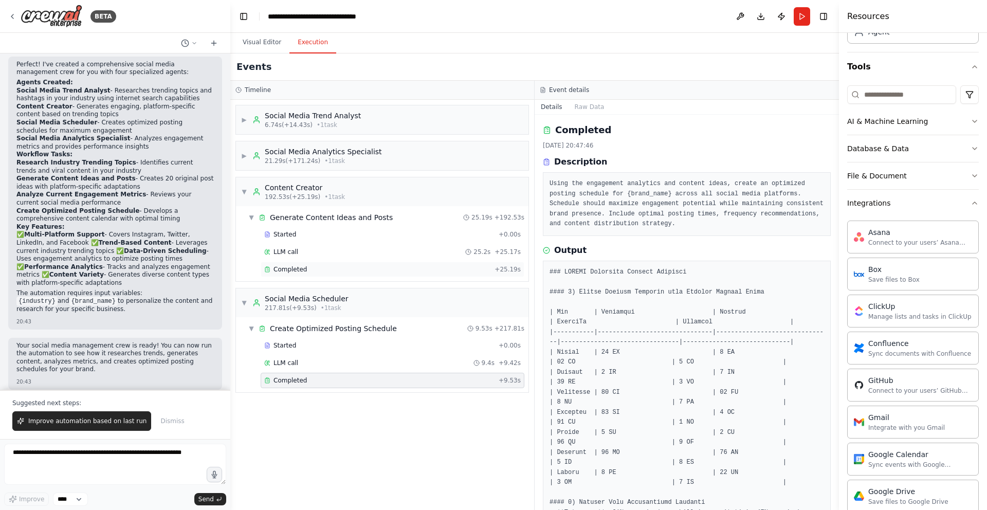
click at [427, 274] on div "Completed + 25.19s" at bounding box center [393, 269] width 264 height 15
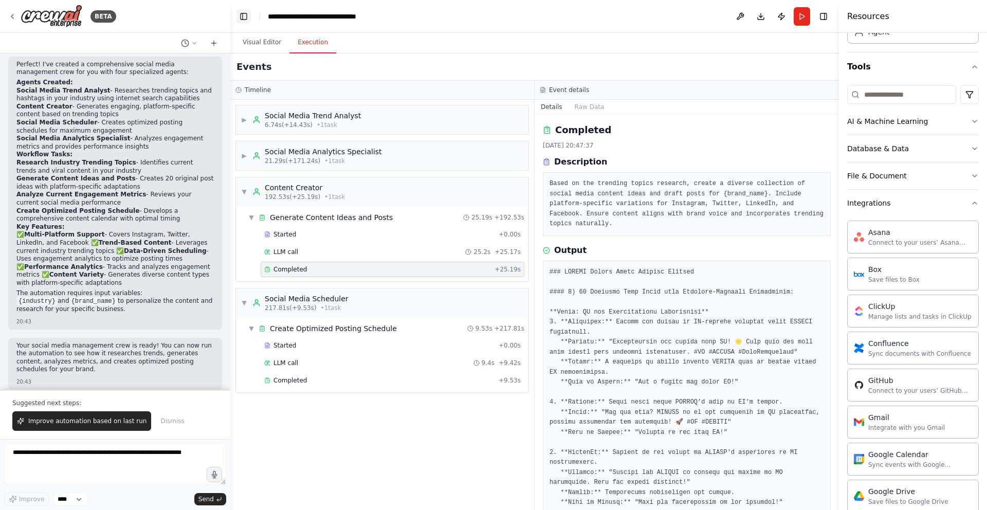
click at [245, 16] on button "Toggle Left Sidebar" at bounding box center [244, 16] width 14 height 14
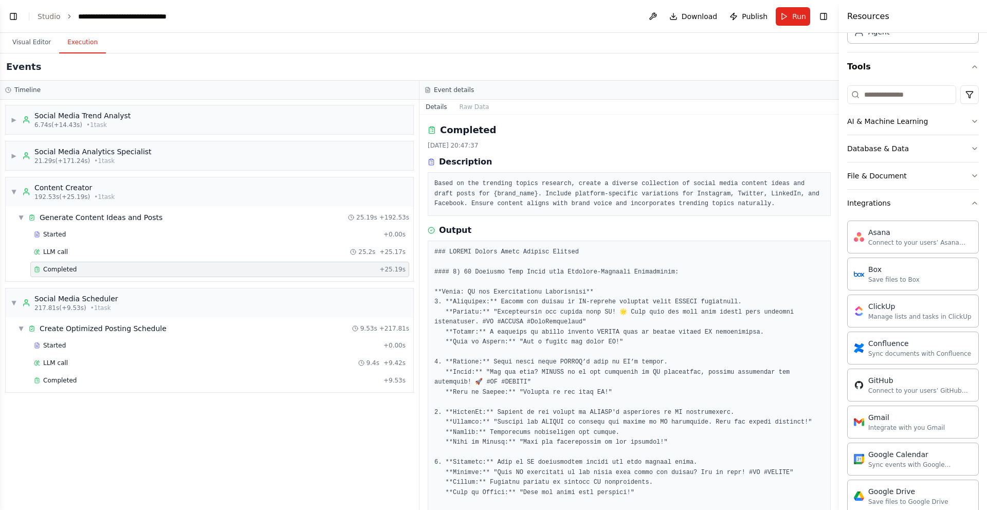
click at [32, 16] on header "**********" at bounding box center [419, 16] width 839 height 33
click at [37, 16] on header "**********" at bounding box center [419, 16] width 839 height 33
click at [41, 16] on link "Studio" at bounding box center [49, 16] width 23 height 8
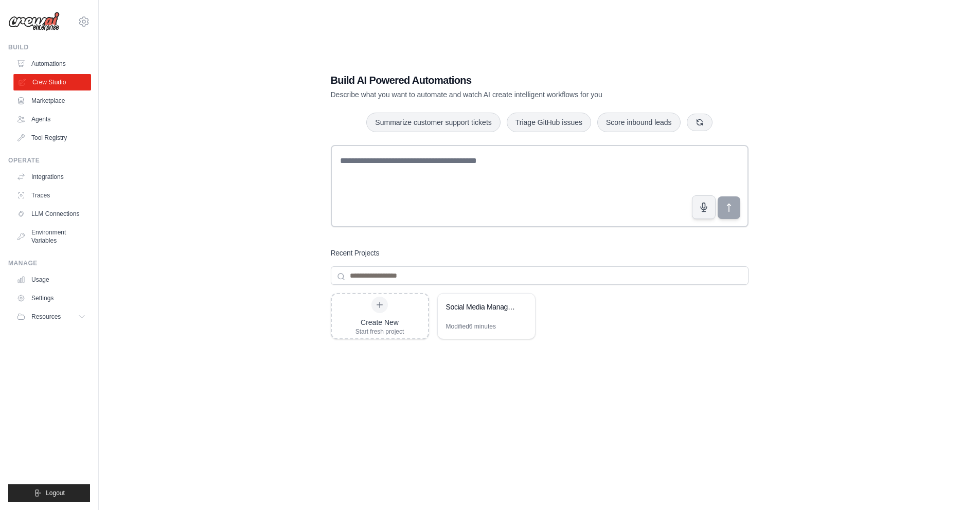
click at [47, 84] on link "Crew Studio" at bounding box center [52, 82] width 78 height 16
click at [50, 66] on link "Automations" at bounding box center [52, 64] width 78 height 16
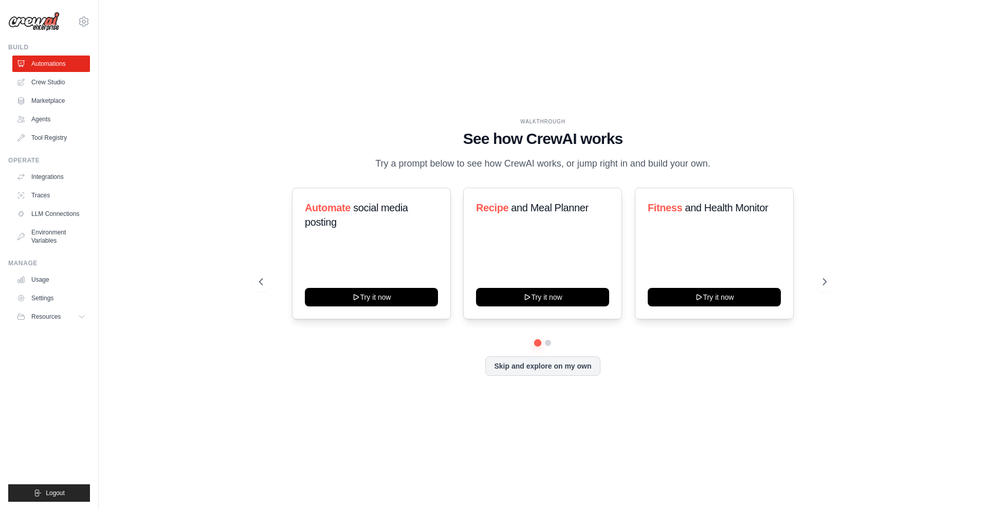
click at [131, 281] on div "WALKTHROUGH See how CrewAI works Try a prompt below to see how CrewAI works, or…" at bounding box center [543, 255] width 856 height 490
click at [82, 18] on icon at bounding box center [84, 21] width 12 height 12
click at [79, 72] on link "Settings" at bounding box center [84, 69] width 91 height 19
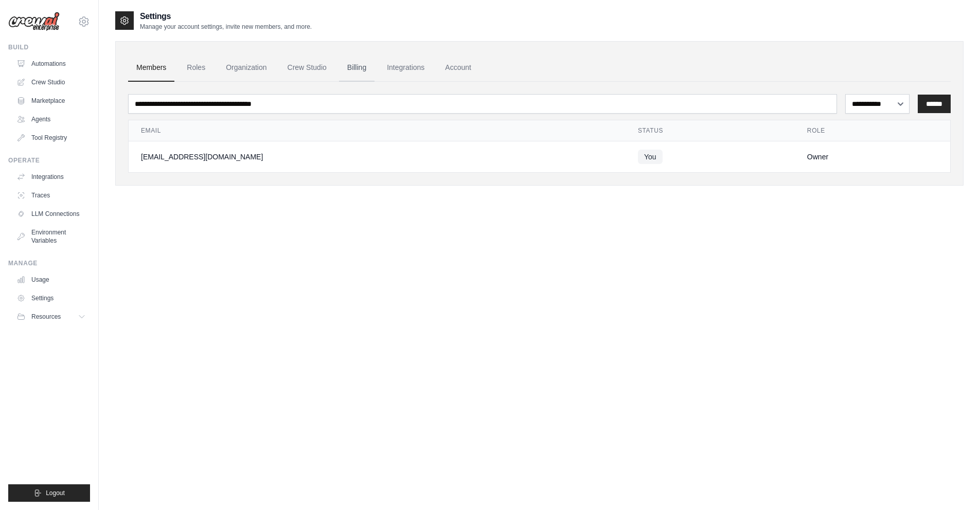
click at [362, 74] on link "Billing" at bounding box center [356, 68] width 35 height 28
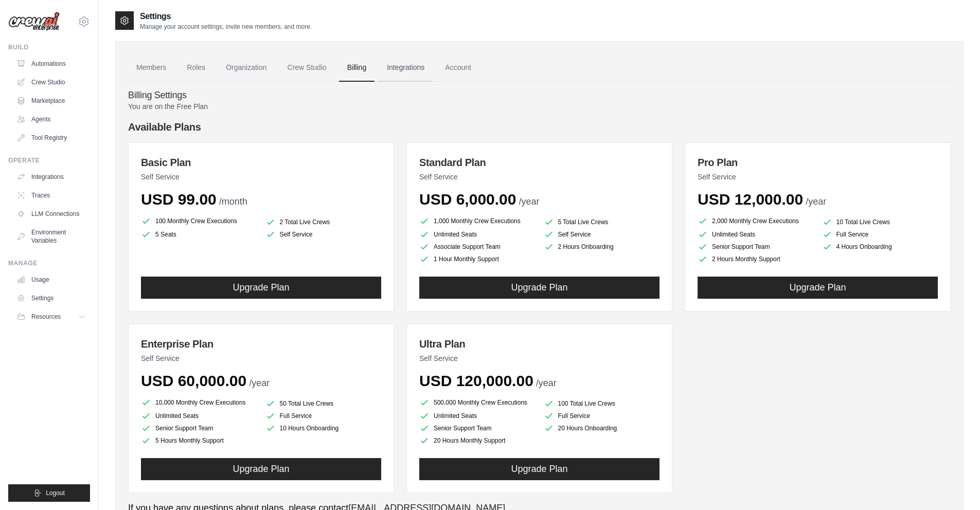
click at [406, 70] on link "Integrations" at bounding box center [405, 68] width 54 height 28
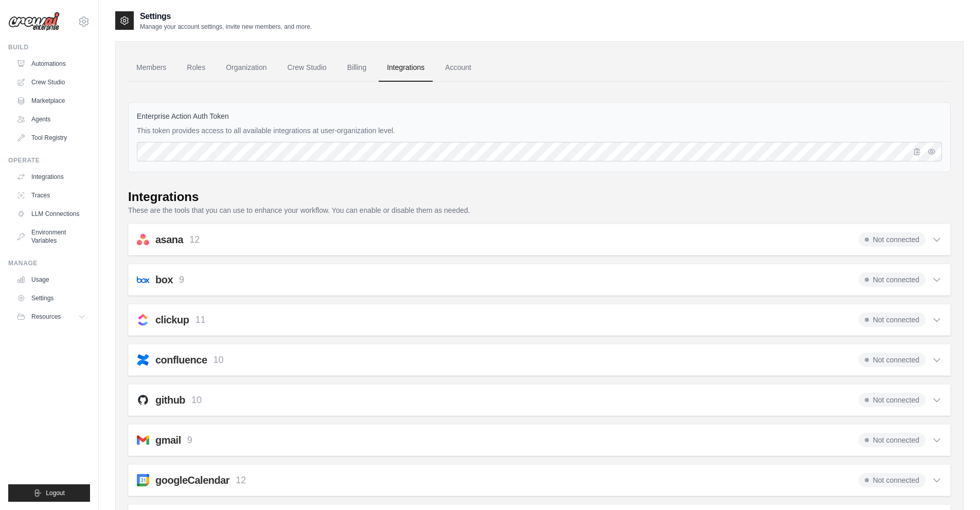
click at [330, 246] on div "asana 12 Not connected" at bounding box center [539, 239] width 805 height 14
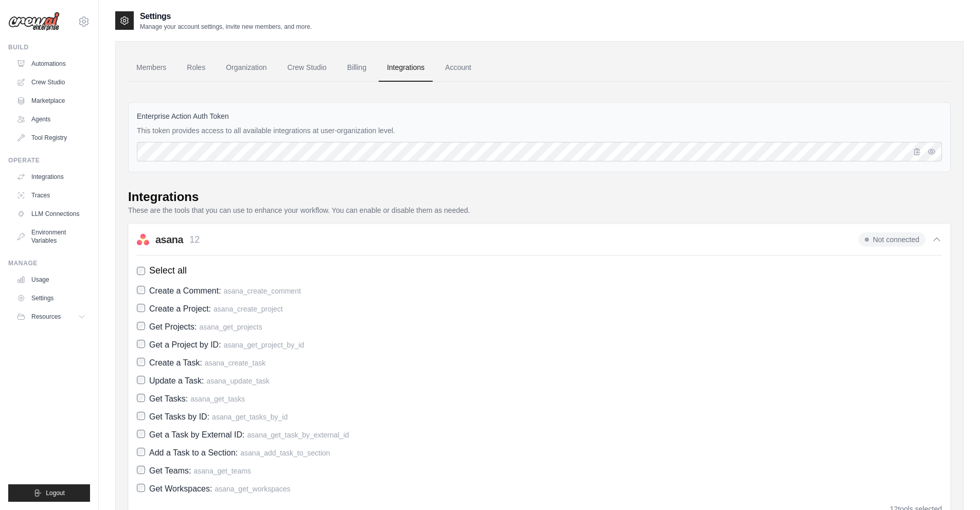
click at [330, 246] on div "asana 12 Not connected" at bounding box center [539, 239] width 805 height 14
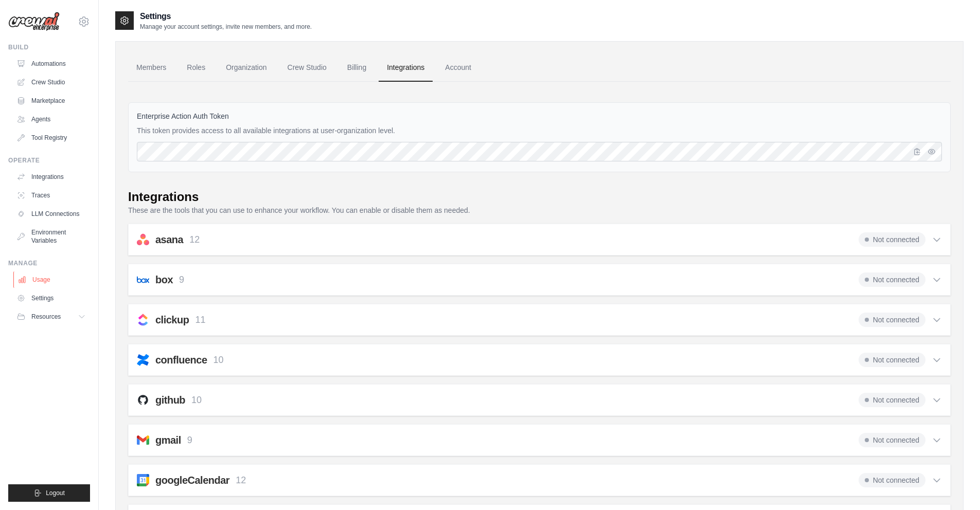
click at [45, 279] on link "Usage" at bounding box center [52, 280] width 78 height 16
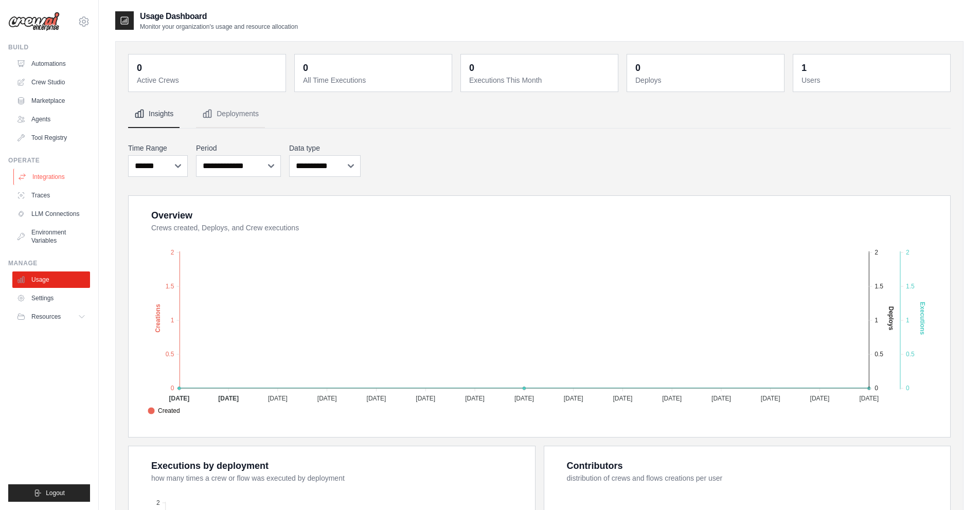
click at [50, 175] on link "Integrations" at bounding box center [52, 177] width 78 height 16
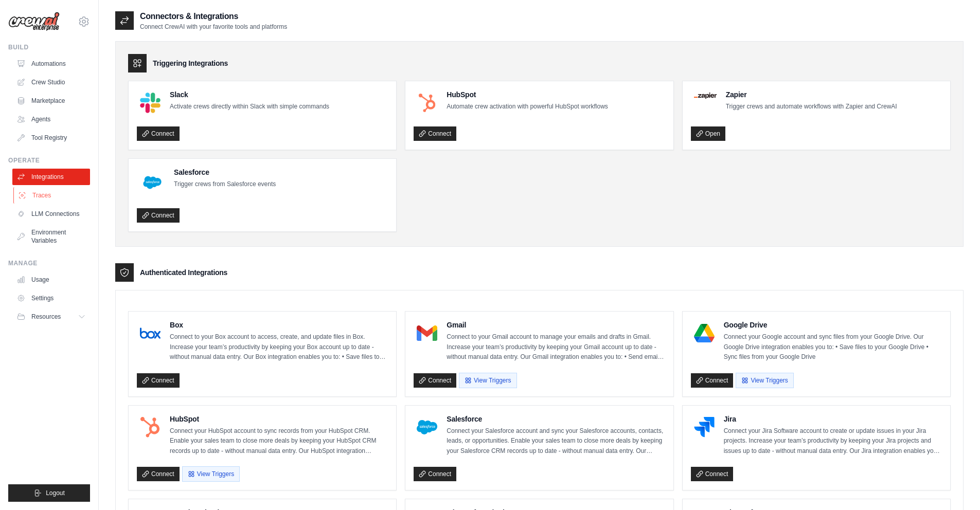
click at [43, 203] on link "Traces" at bounding box center [52, 195] width 78 height 16
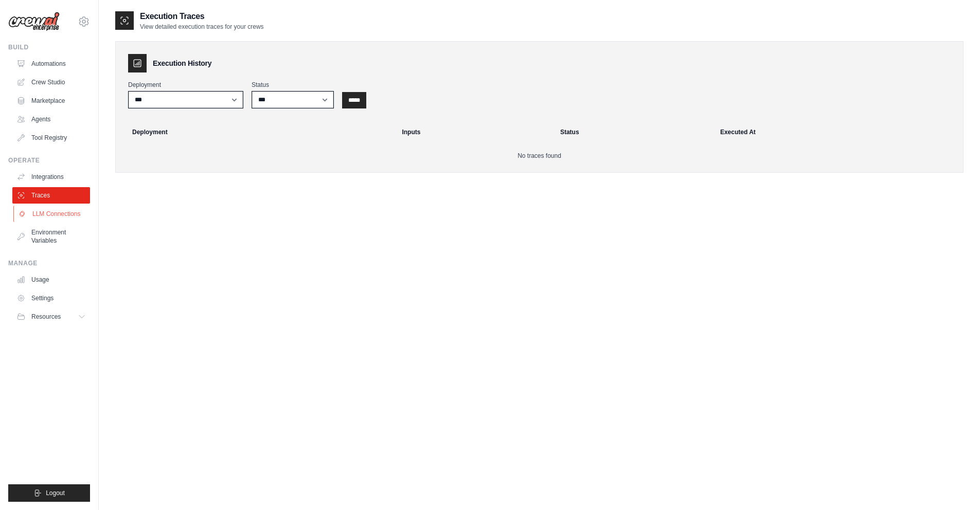
click at [39, 211] on link "LLM Connections" at bounding box center [52, 214] width 78 height 16
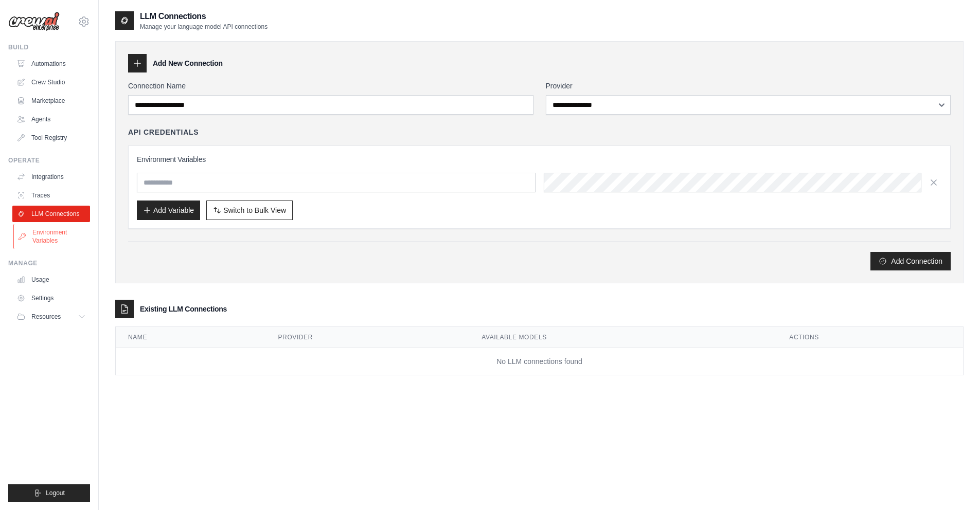
click at [37, 232] on link "Environment Variables" at bounding box center [52, 236] width 78 height 25
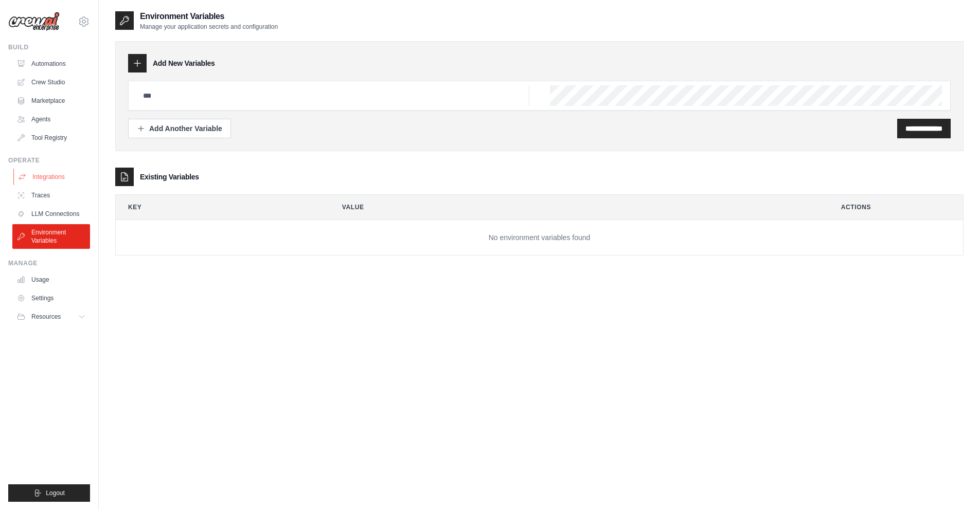
click at [48, 170] on link "Integrations" at bounding box center [52, 177] width 78 height 16
